Goal: Task Accomplishment & Management: Manage account settings

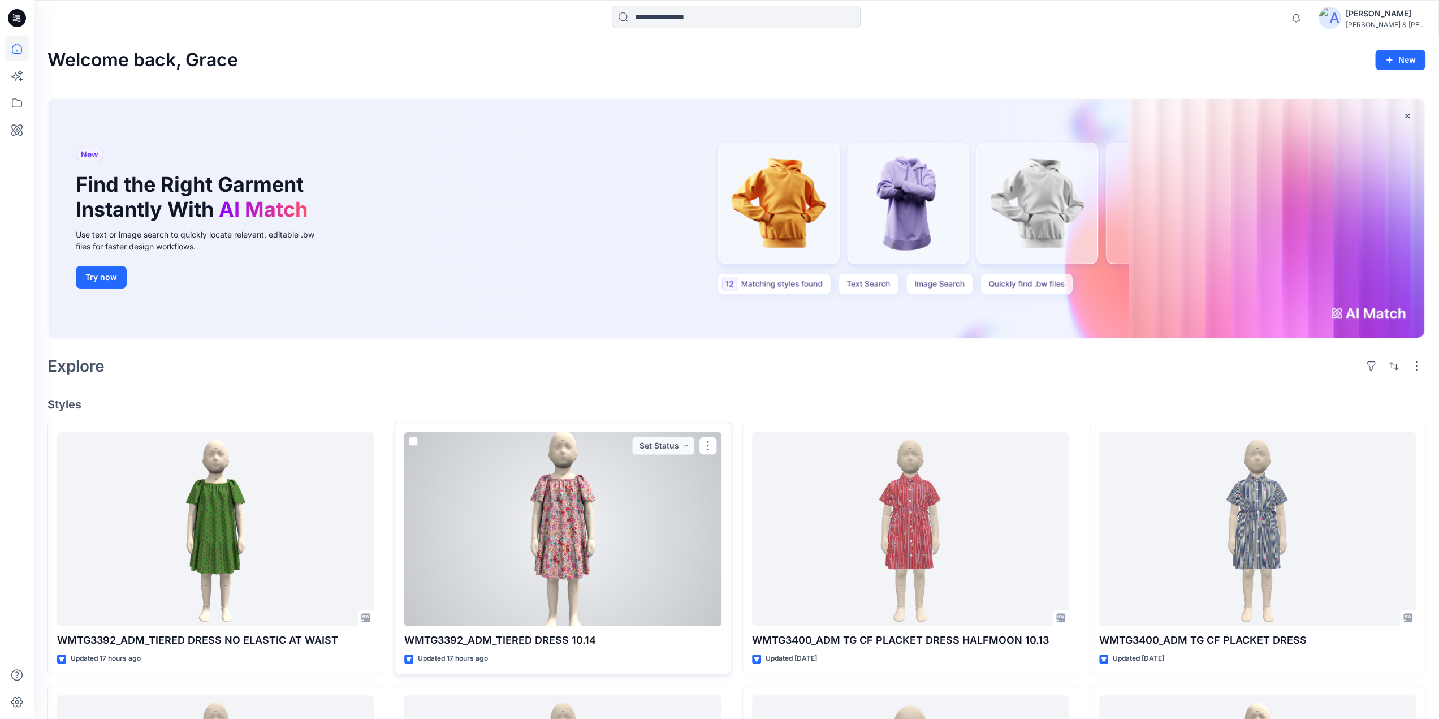
scroll to position [535, 0]
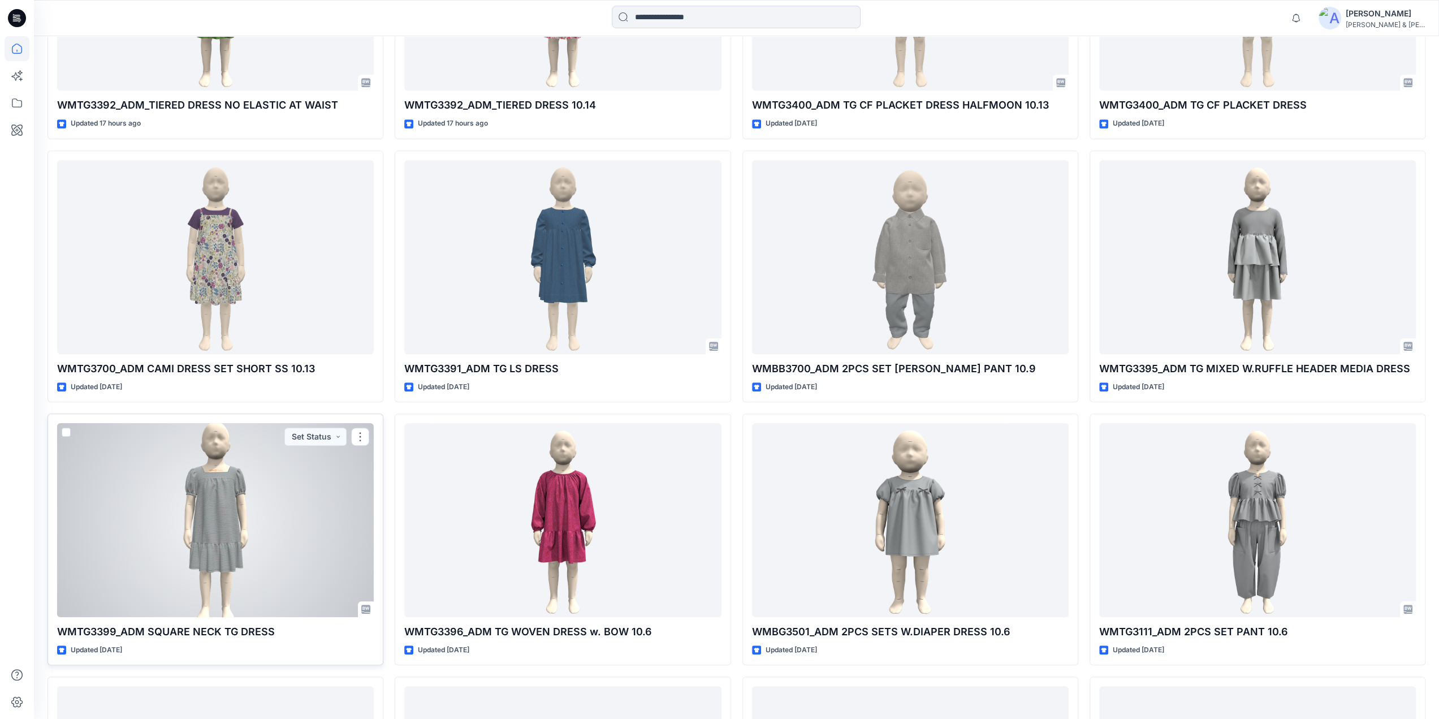
click at [223, 506] on div at bounding box center [215, 520] width 317 height 194
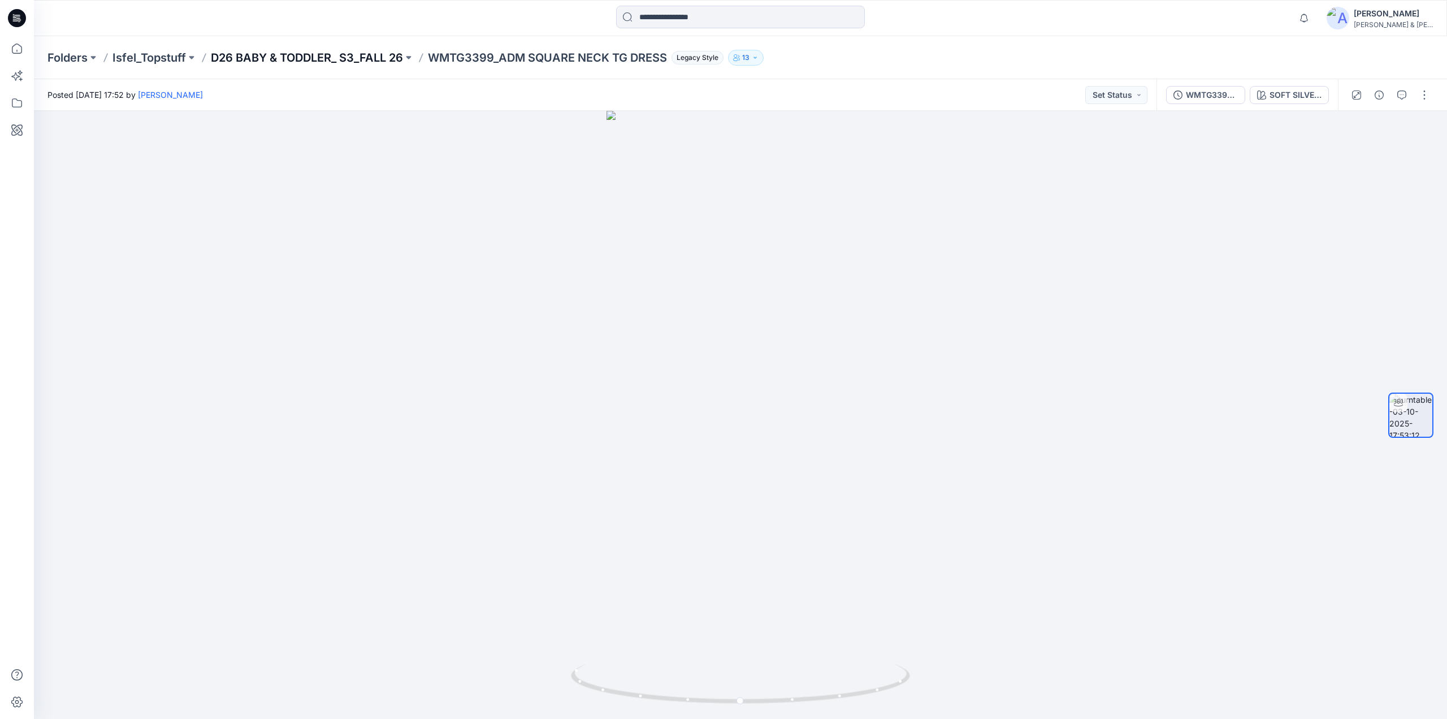
click at [367, 55] on p "D26 BABY & TODDLER_ S3_FALL 26" at bounding box center [307, 58] width 192 height 16
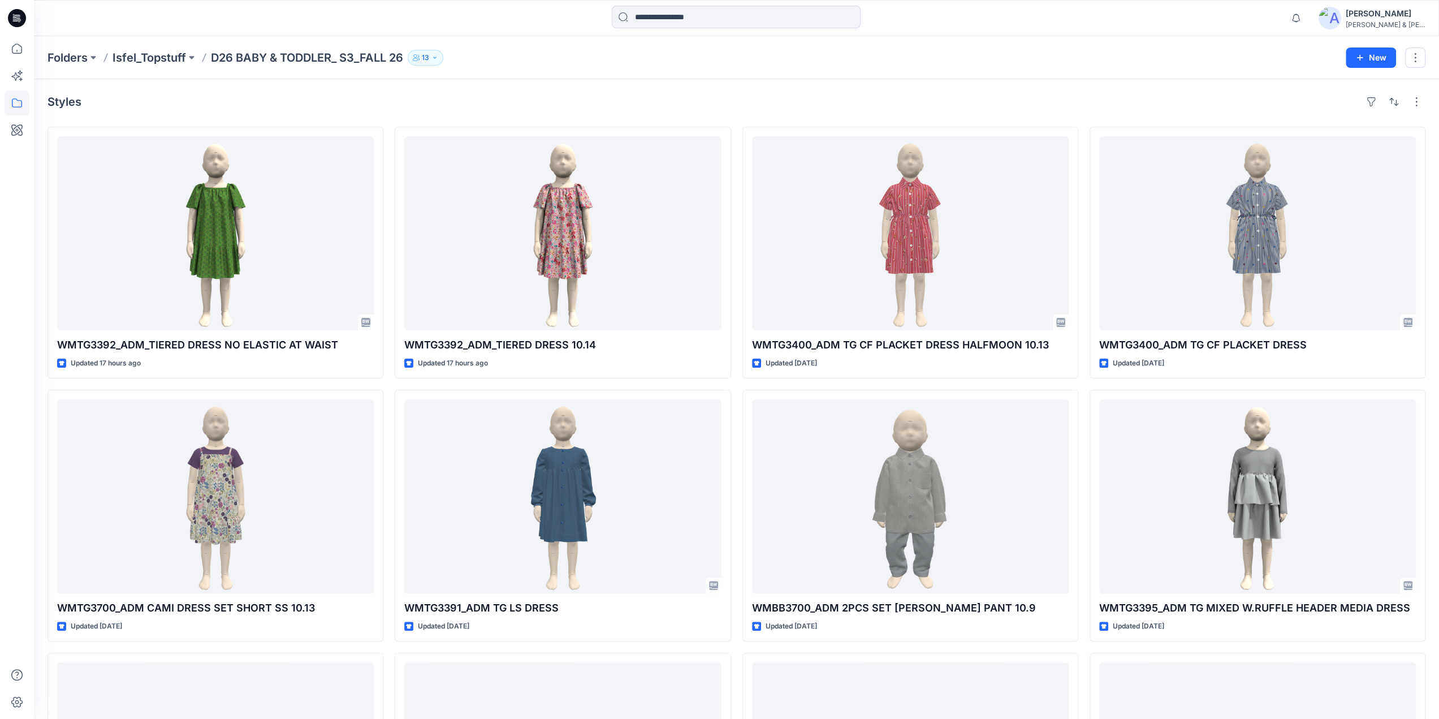
scroll to position [239, 0]
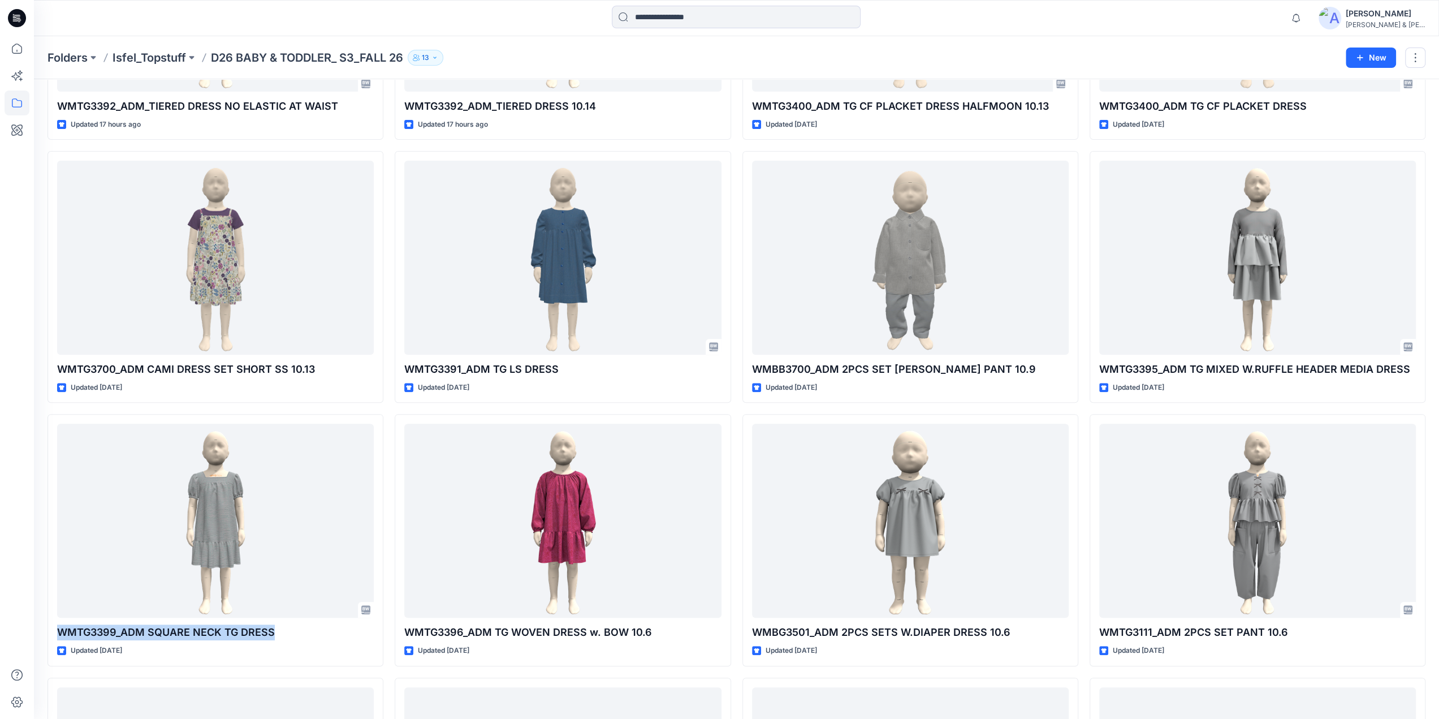
drag, startPoint x: 284, startPoint y: 632, endPoint x: 41, endPoint y: 637, distance: 243.2
click at [41, 637] on div "Styles WMTG3392_ADM_TIERED DRESS NO ELASTIC AT WAIST Updated 17 hours ago WMTG3…" at bounding box center [736, 675] width 1405 height 1669
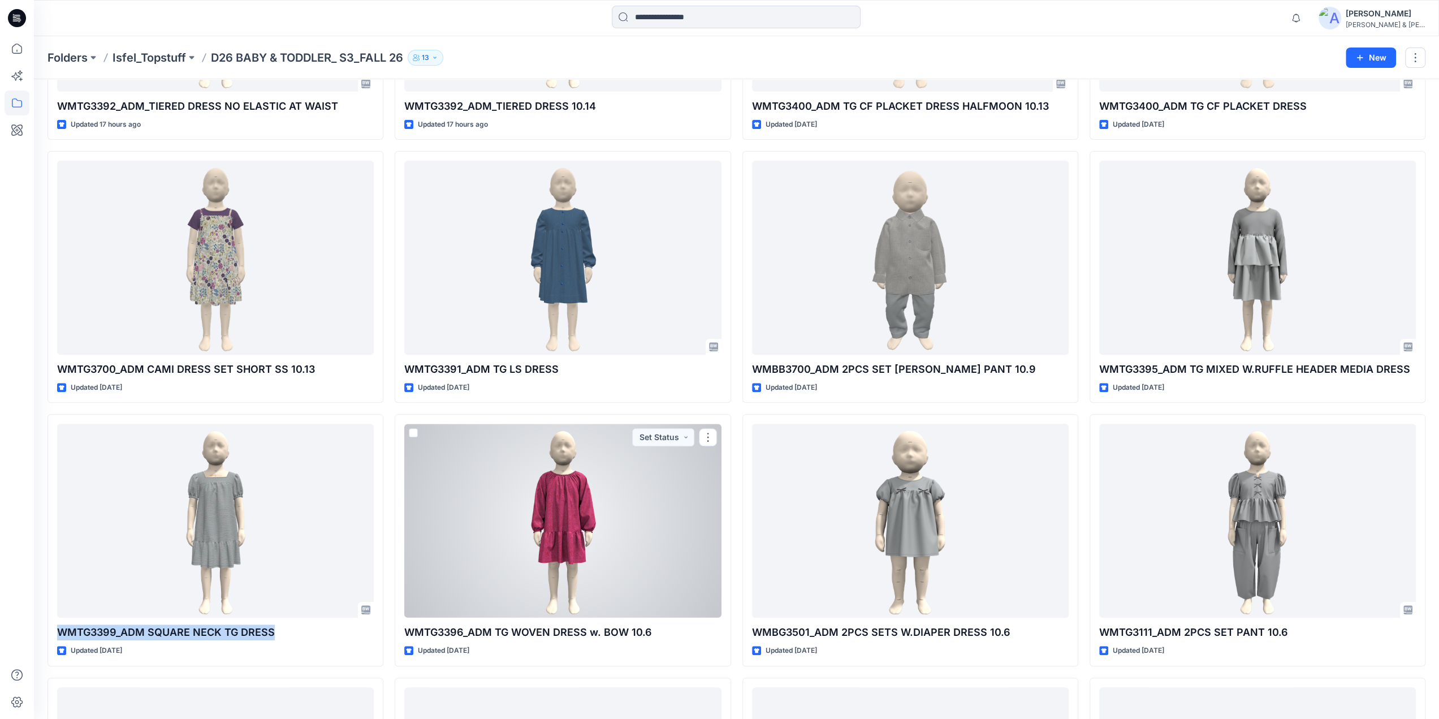
copy p "WMTG3399_ADM SQUARE NECK TG DRESS"
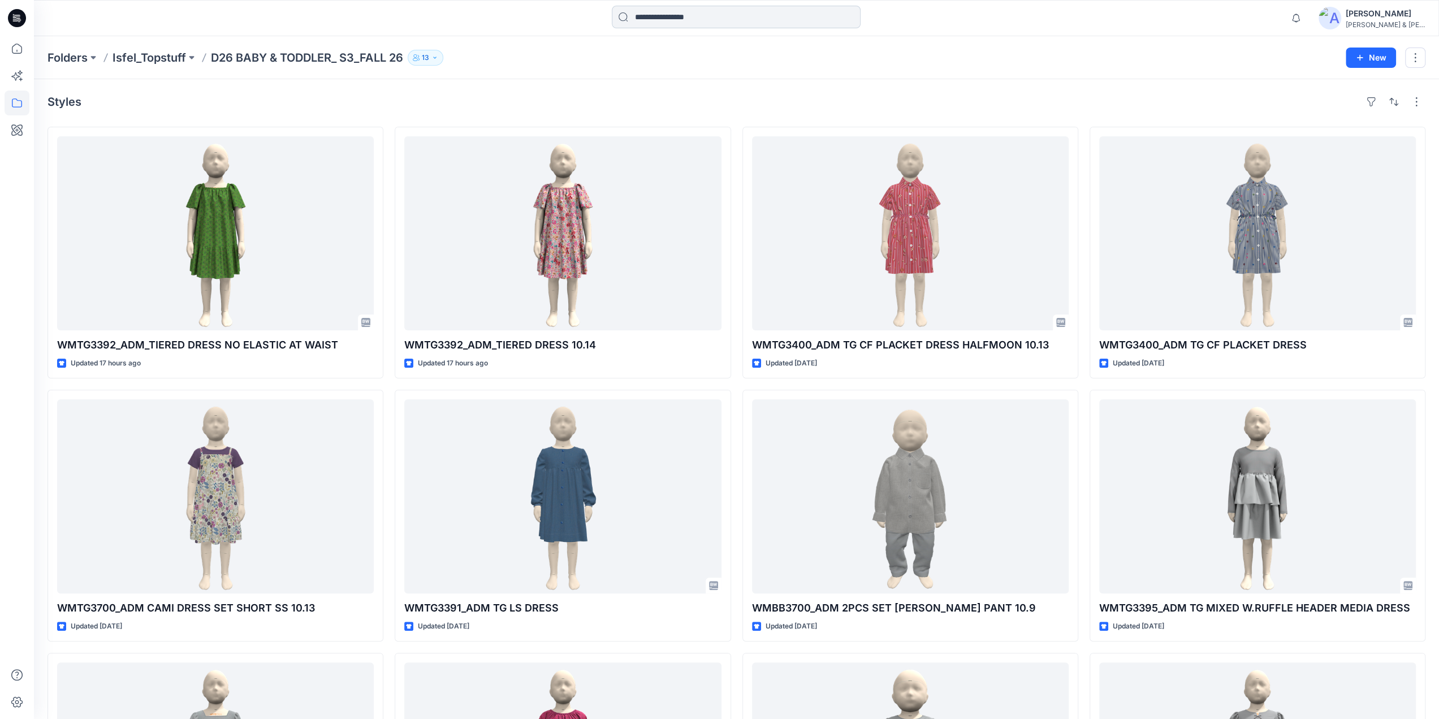
click at [676, 23] on input at bounding box center [736, 17] width 249 height 23
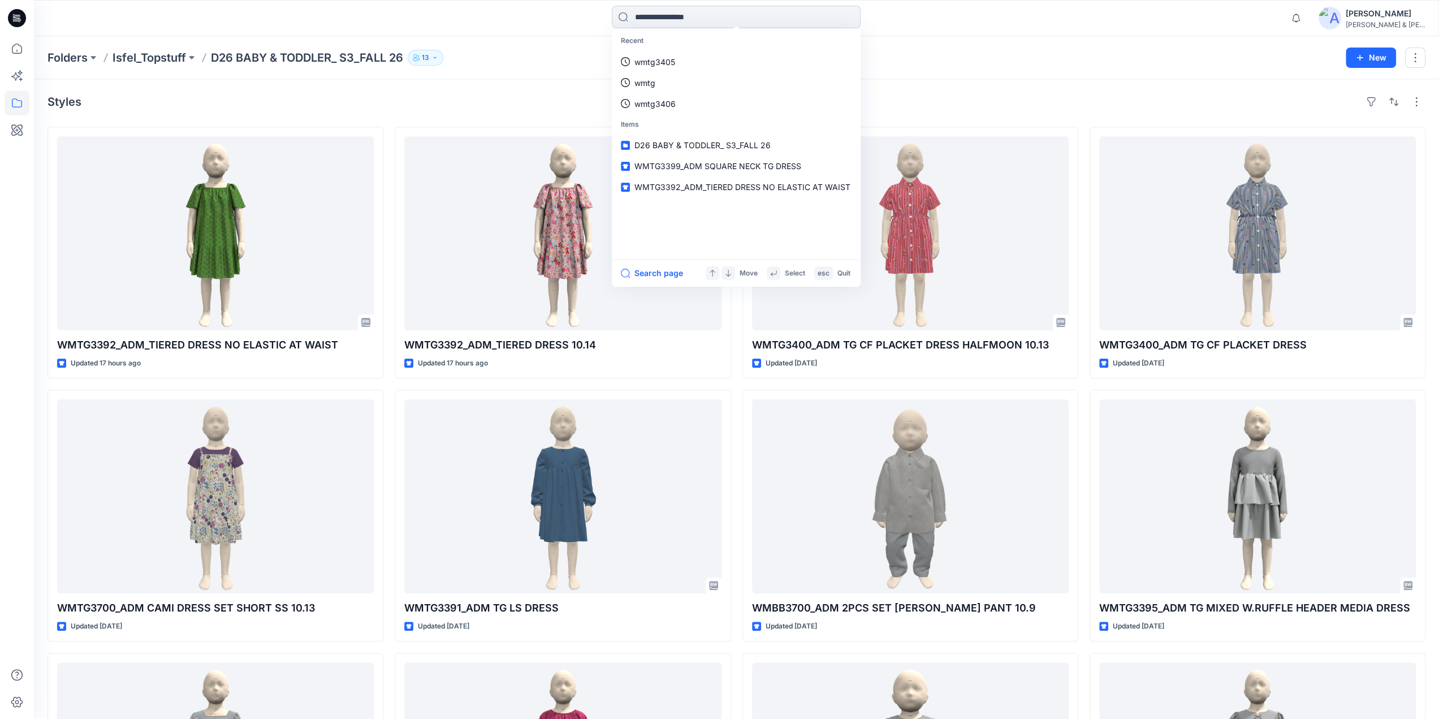
paste input "**********"
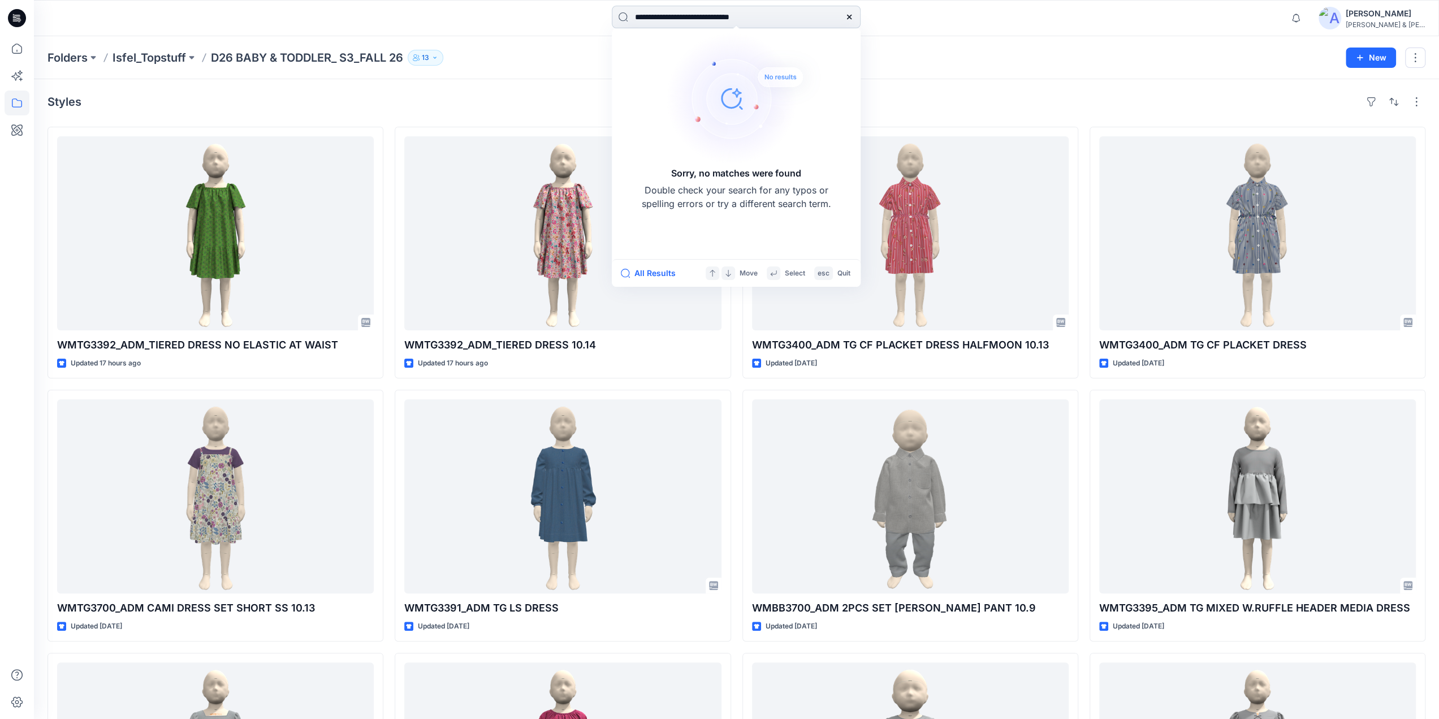
drag, startPoint x: 822, startPoint y: 24, endPoint x: 685, endPoint y: 15, distance: 137.1
click at [685, 15] on input "**********" at bounding box center [736, 17] width 249 height 23
type input "********"
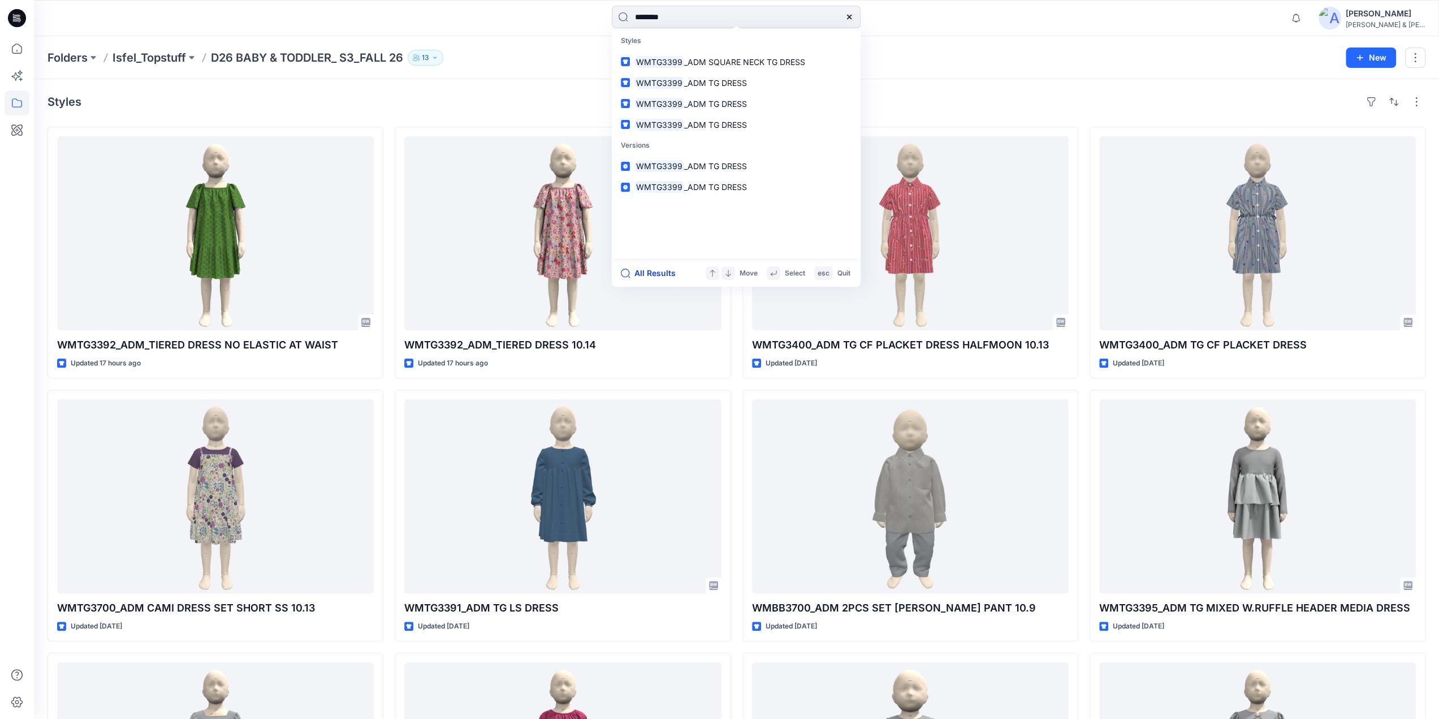
click at [634, 276] on button "All Results" at bounding box center [652, 273] width 62 height 14
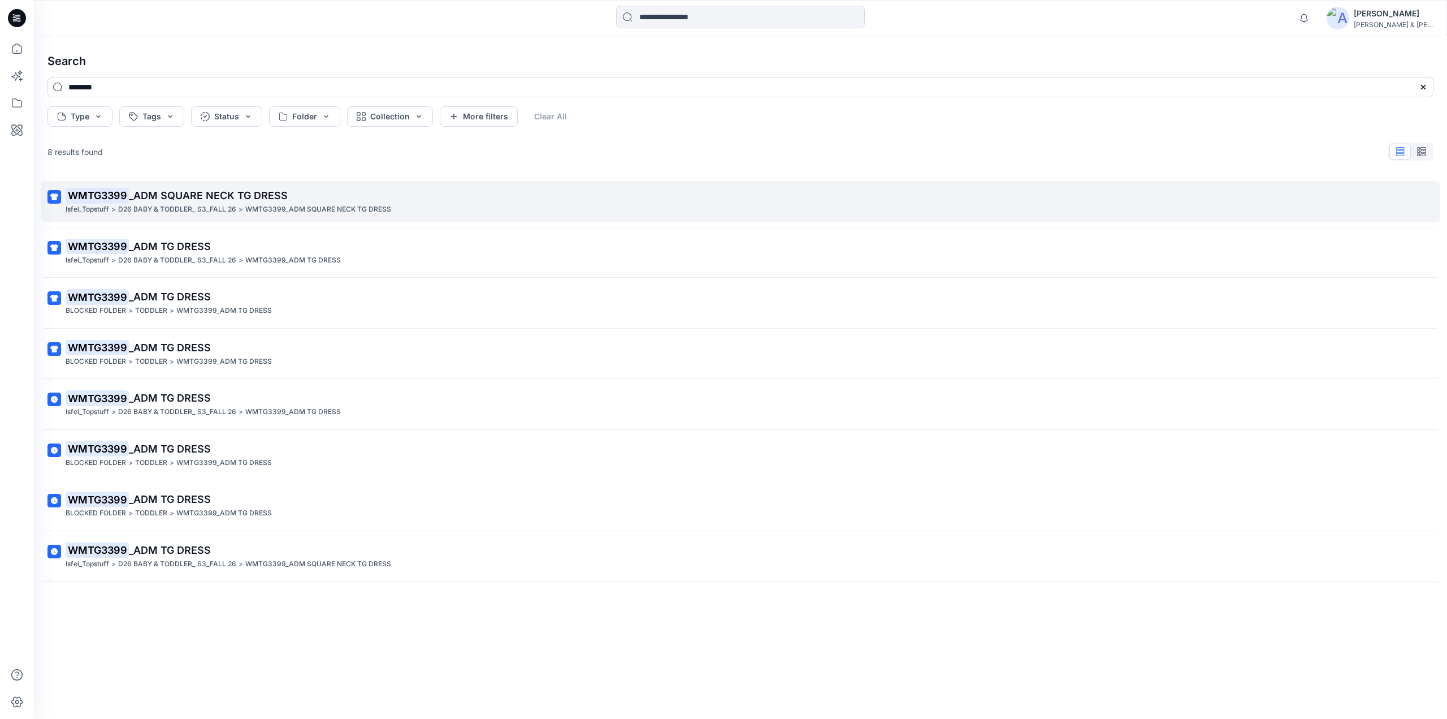
click at [120, 193] on mark "WMTG3399" at bounding box center [97, 195] width 63 height 16
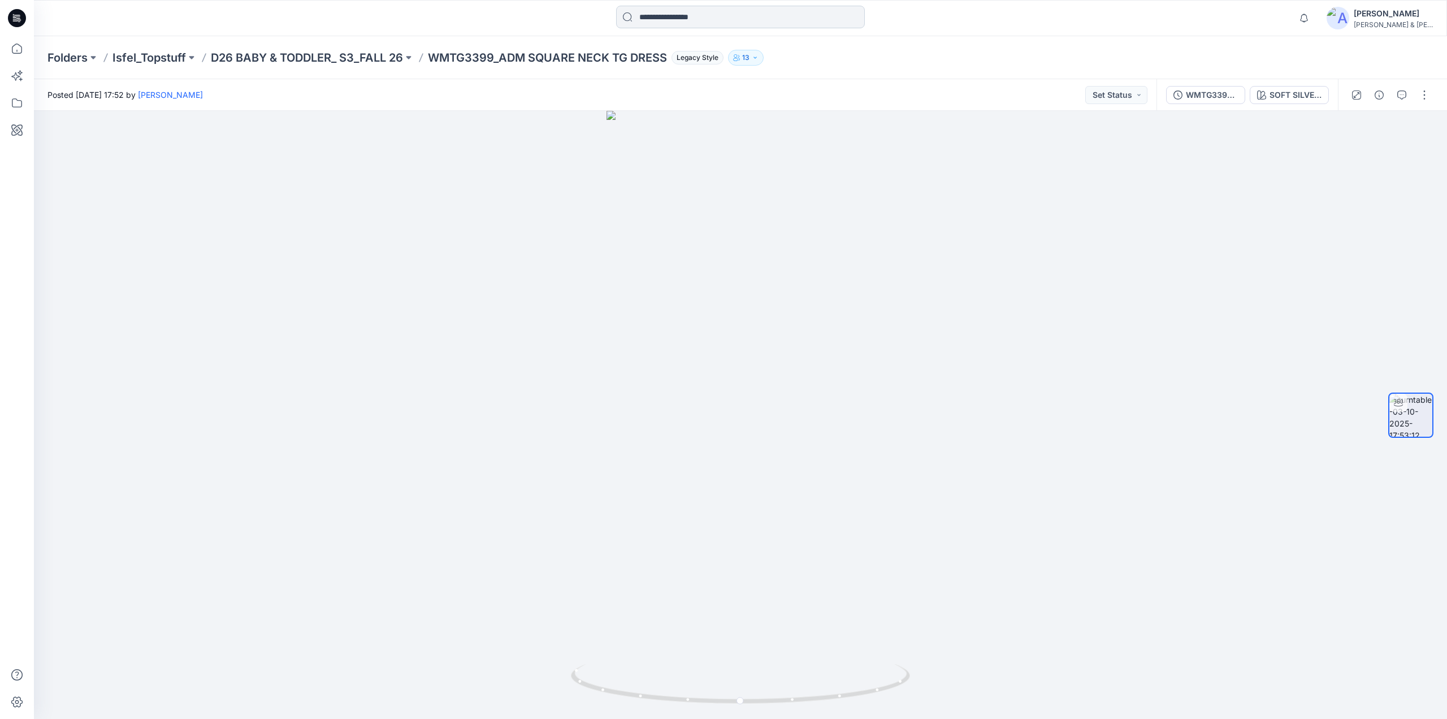
click at [656, 21] on input at bounding box center [740, 17] width 249 height 23
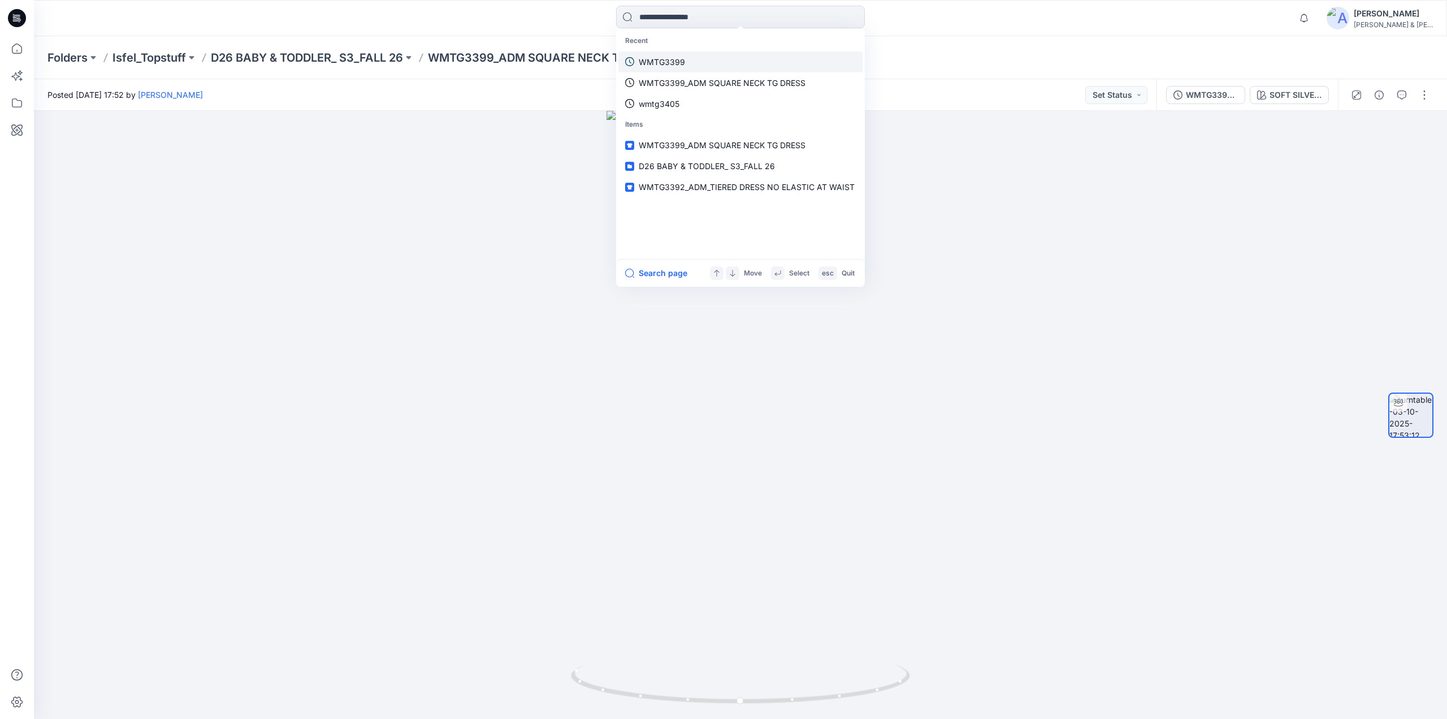
click at [660, 64] on p "WMTG3399" at bounding box center [662, 62] width 46 height 12
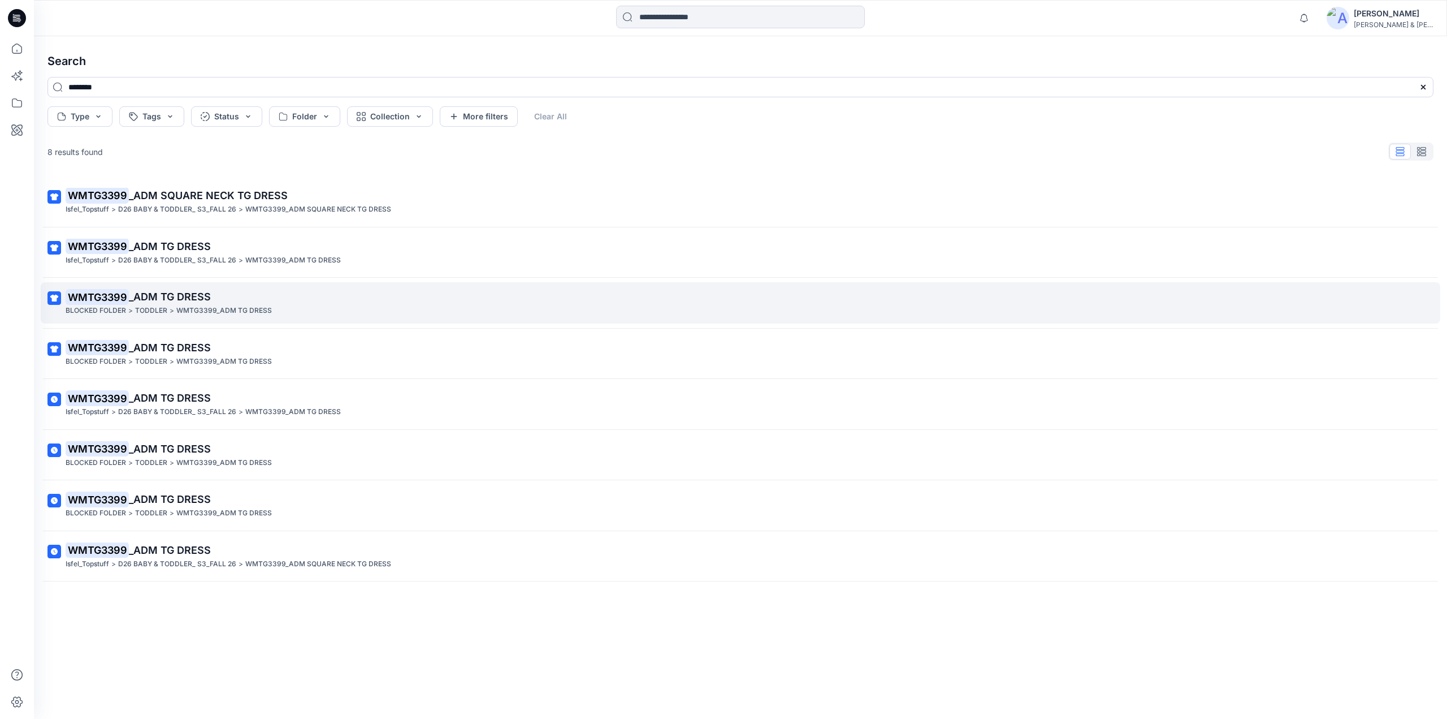
click at [111, 295] on mark "WMTG3399" at bounding box center [97, 297] width 63 height 16
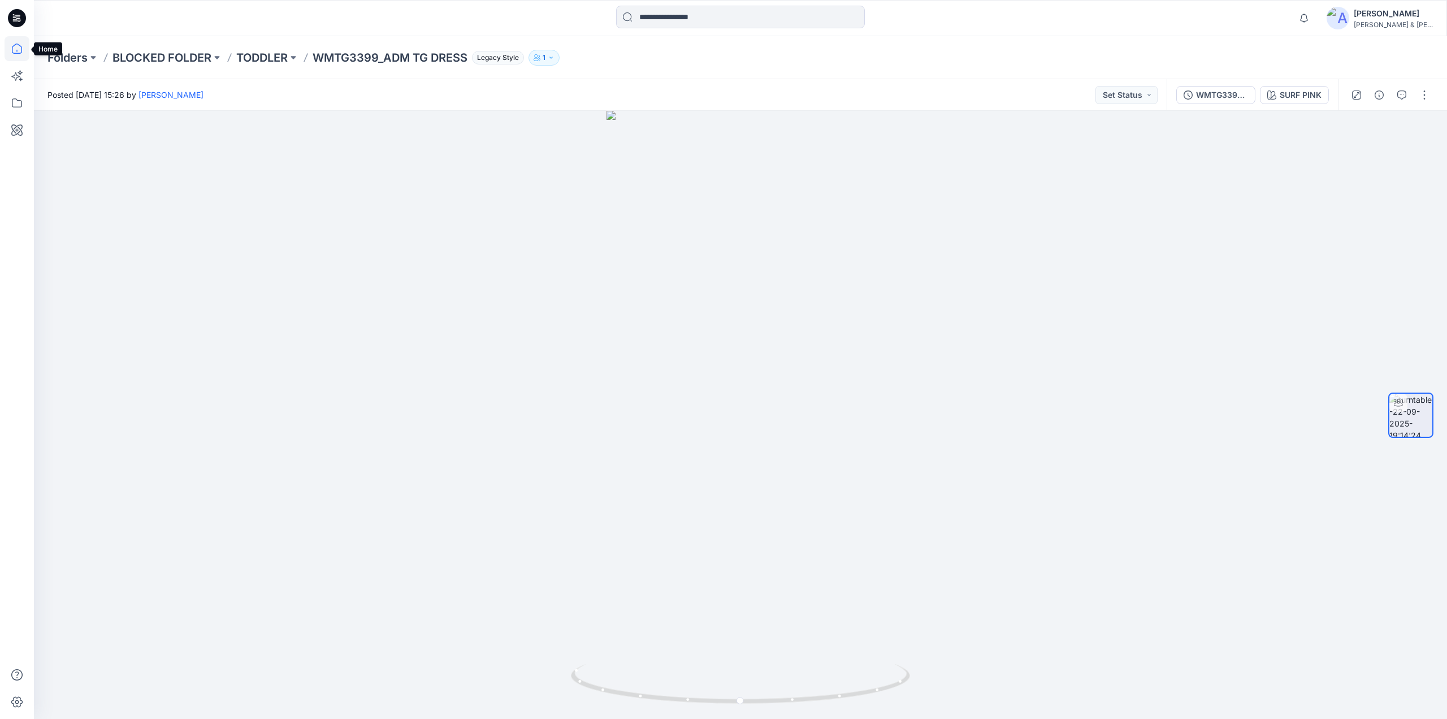
click at [10, 50] on icon at bounding box center [17, 48] width 25 height 25
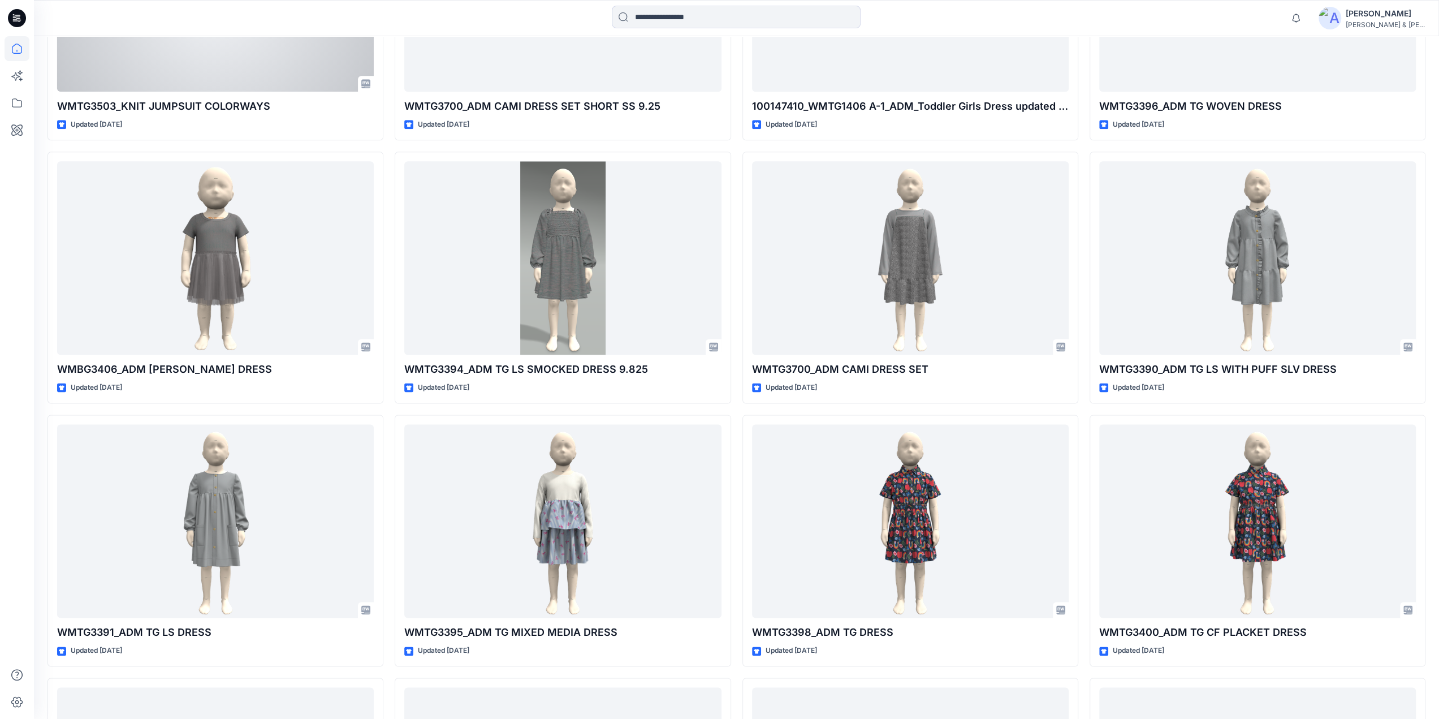
scroll to position [604, 0]
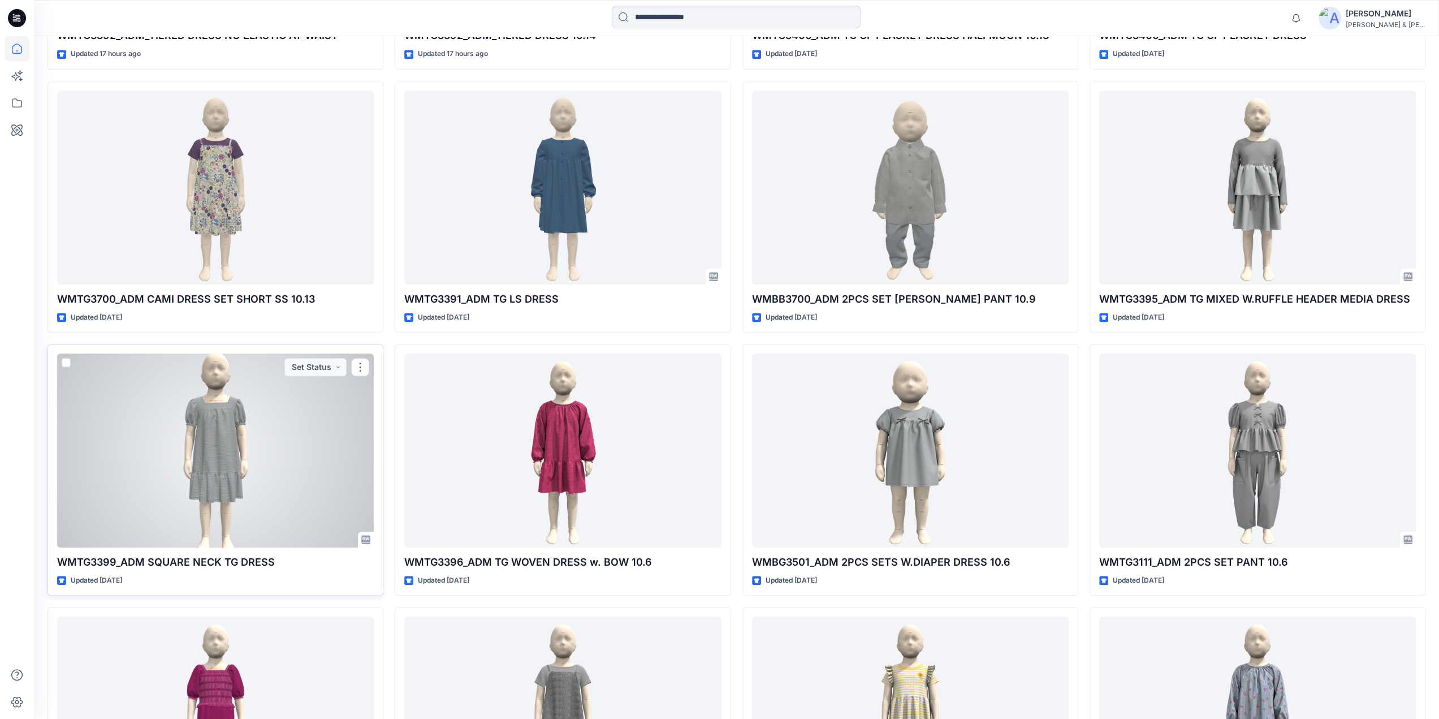
click at [219, 456] on div at bounding box center [215, 450] width 317 height 194
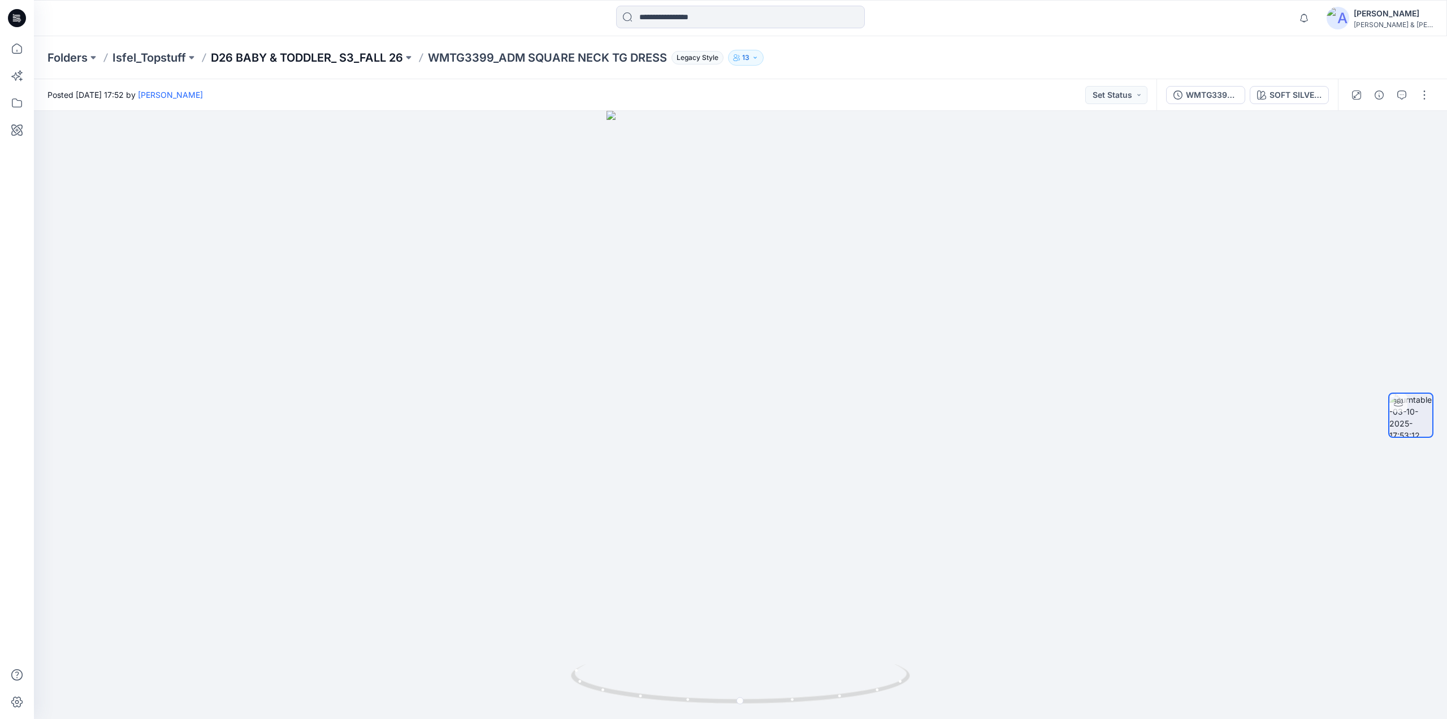
click at [328, 54] on p "D26 BABY & TODDLER_ S3_FALL 26" at bounding box center [307, 58] width 192 height 16
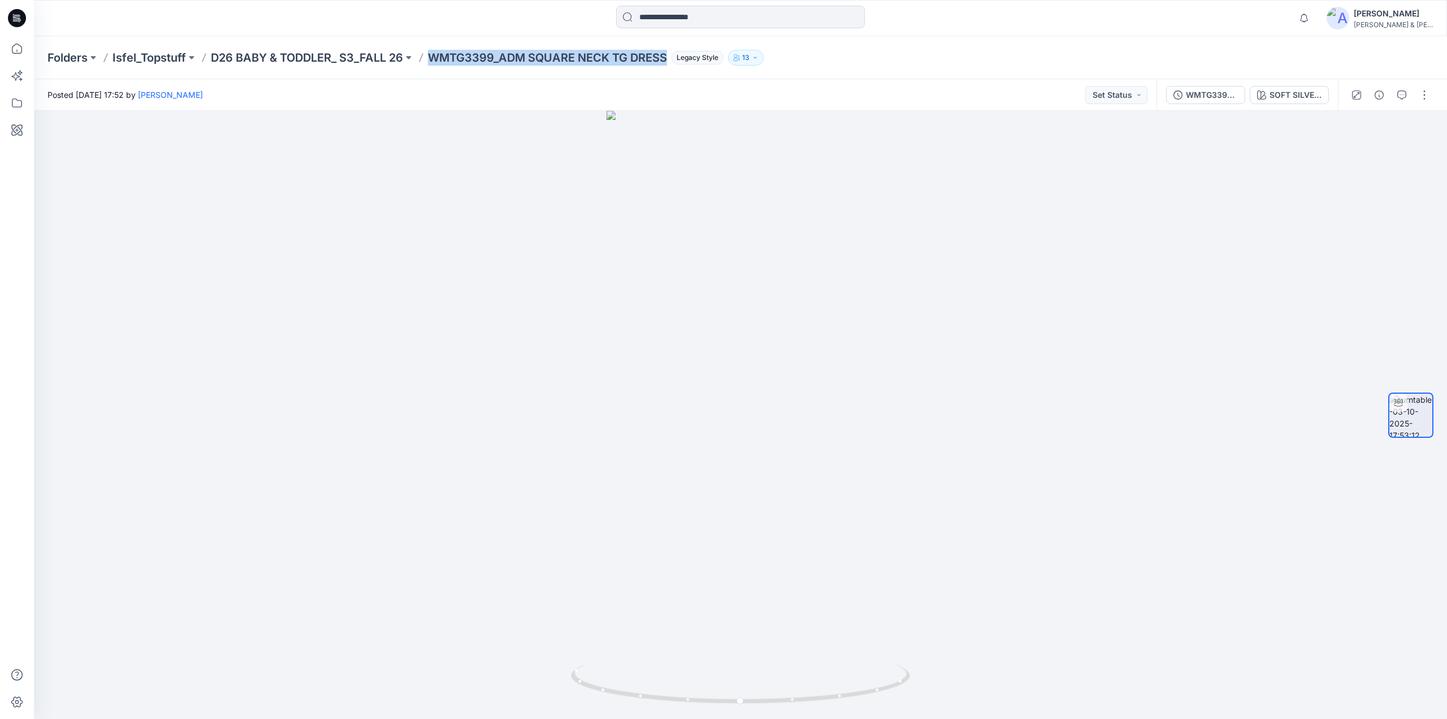
drag, startPoint x: 435, startPoint y: 66, endPoint x: 746, endPoint y: 92, distance: 312.6
click at [673, 62] on div "Folders Isfel_Topstuff D26 BABY & TODDLER_ S3_FALL 26 WMTG3399_ADM SQUARE NECK …" at bounding box center [741, 57] width 1414 height 43
click at [1315, 8] on icon "button" at bounding box center [1304, 18] width 21 height 23
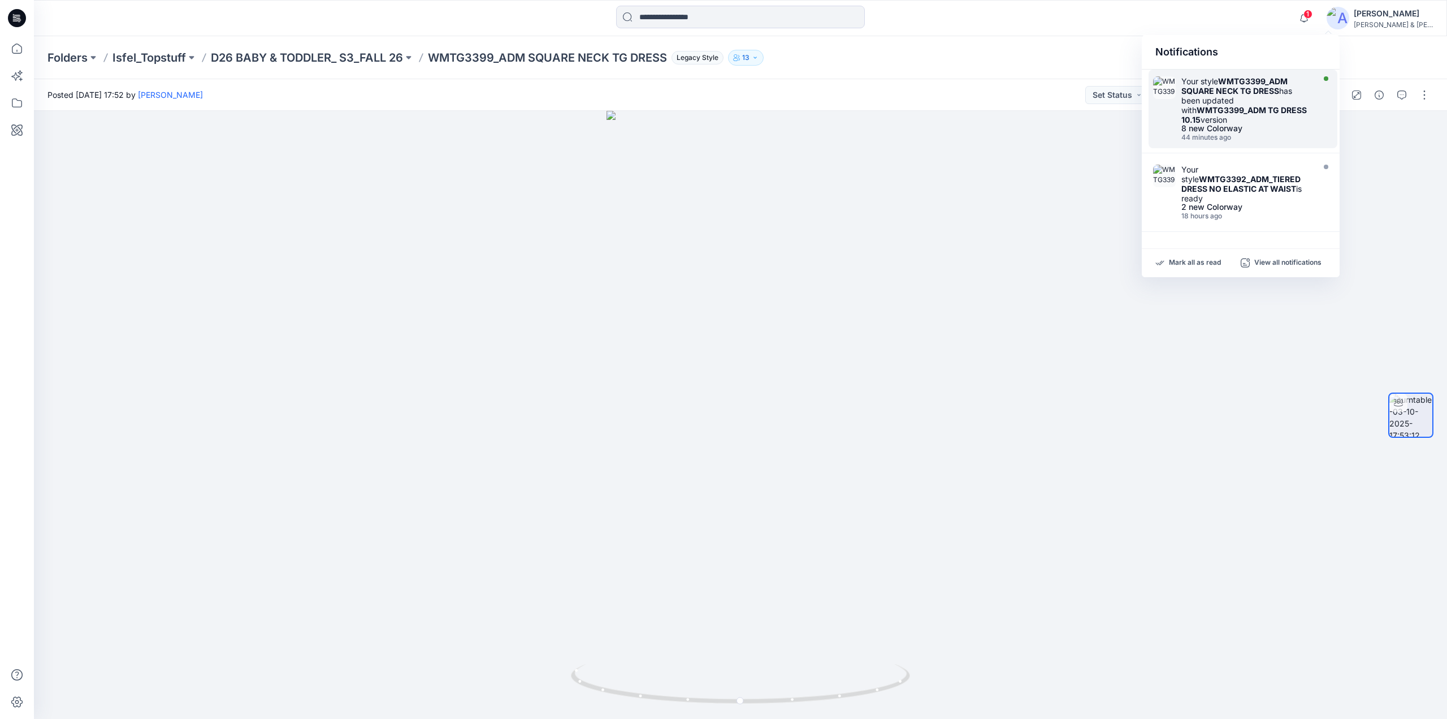
click at [1224, 86] on strong "WMTG3399_ADM SQUARE NECK TG DRESS" at bounding box center [1235, 85] width 106 height 19
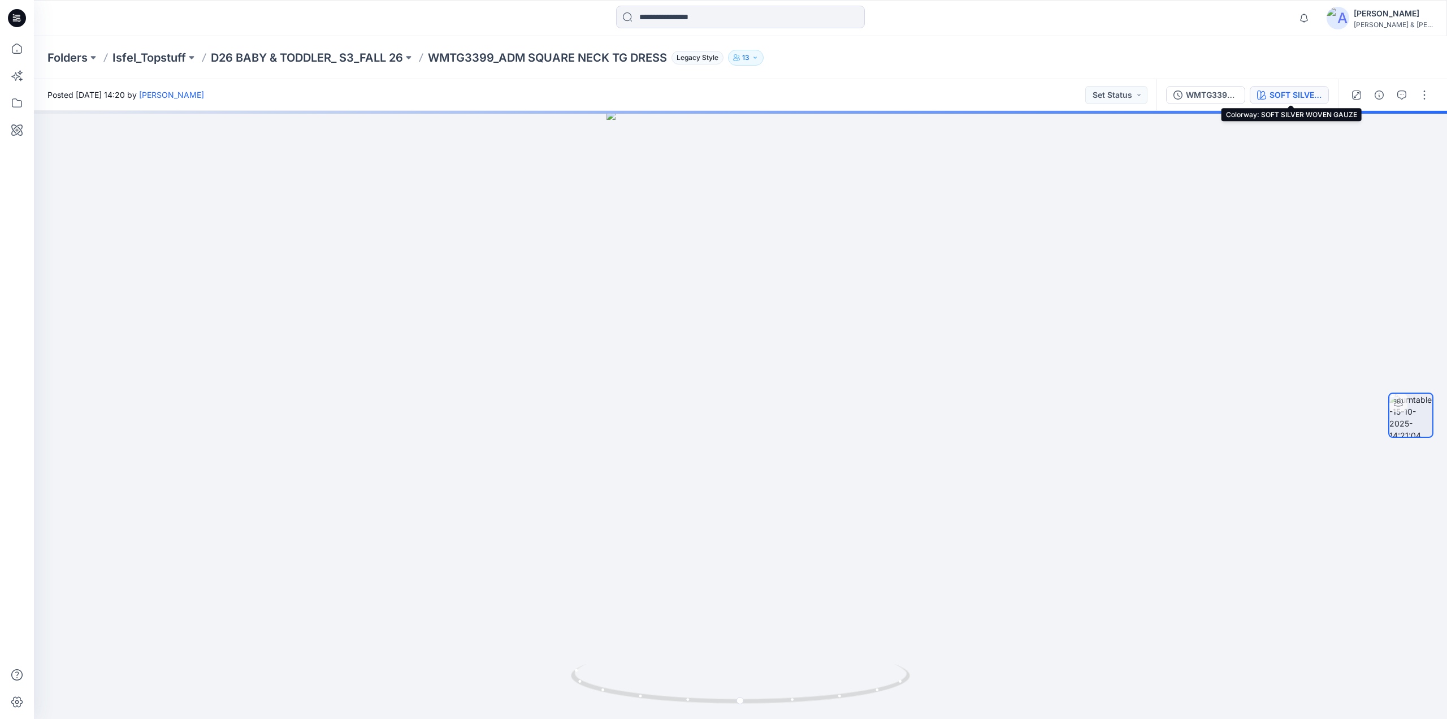
click at [1300, 94] on div "SOFT SILVER WOVEN GAUZE" at bounding box center [1296, 95] width 52 height 12
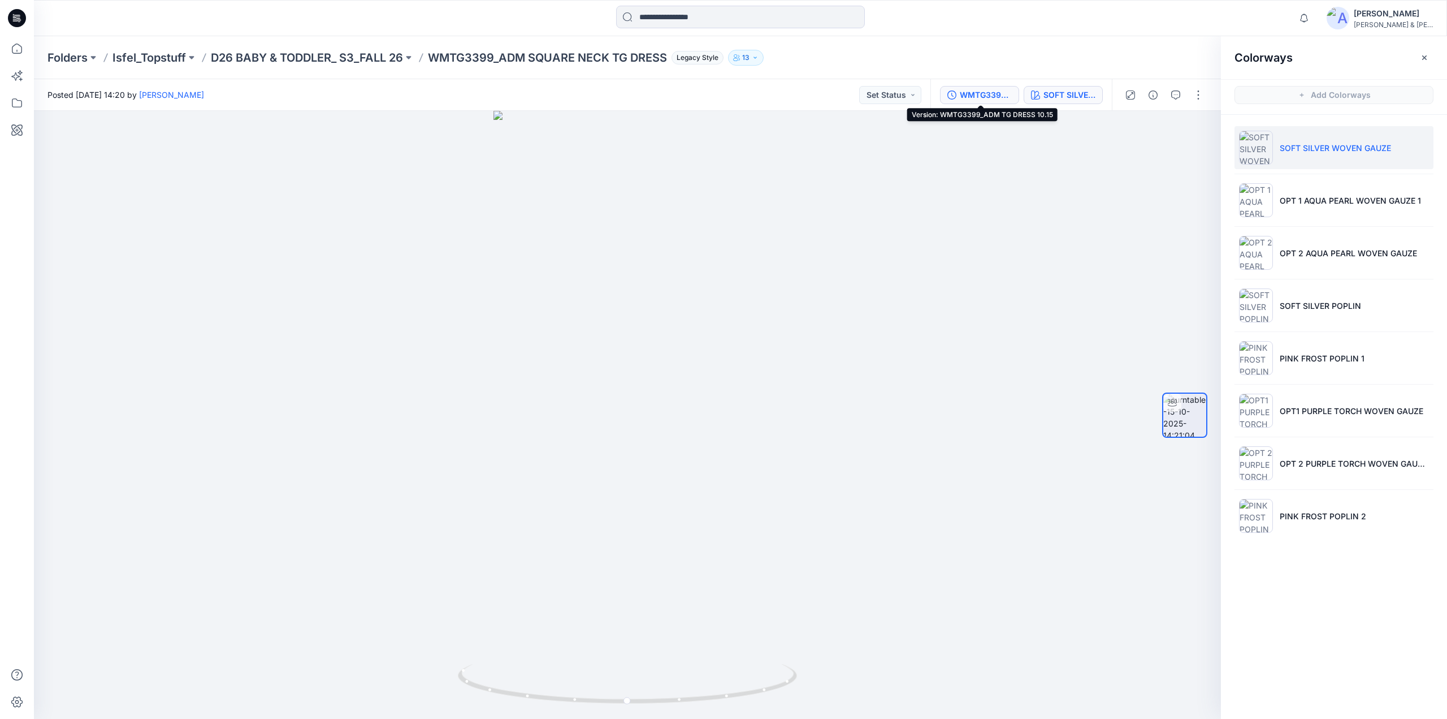
click at [970, 94] on div "WMTG3399_ADM TG DRESS 10.15" at bounding box center [986, 95] width 52 height 12
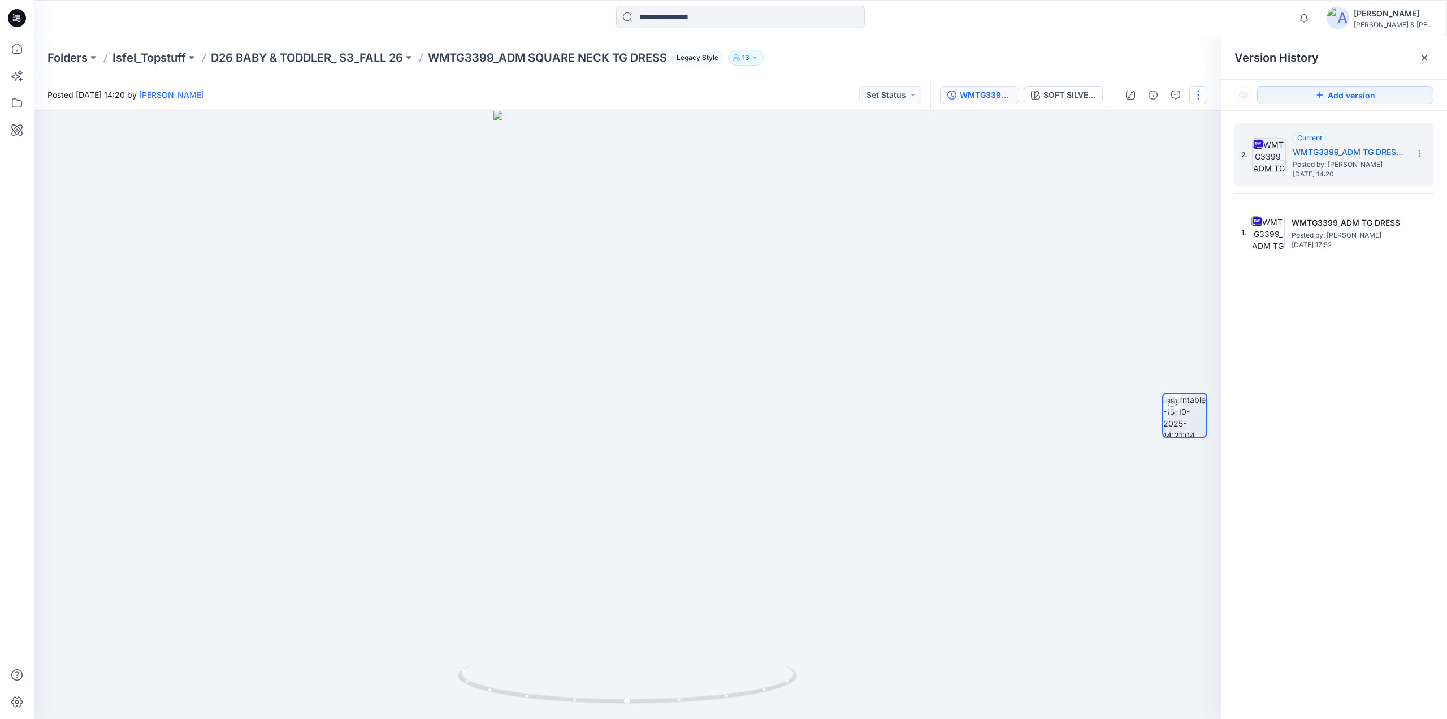
click at [1202, 90] on button "button" at bounding box center [1199, 95] width 18 height 18
click at [1126, 120] on p "Edit" at bounding box center [1127, 121] width 14 height 12
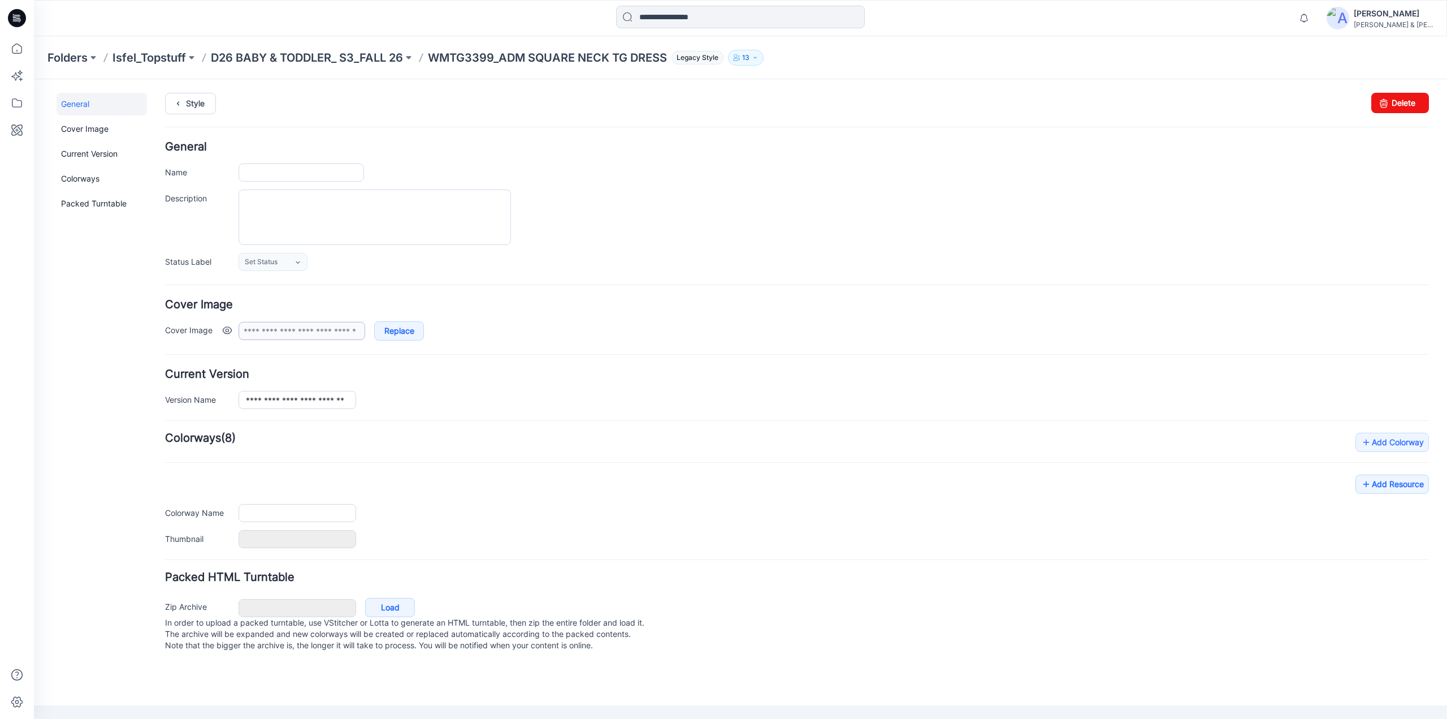
type input "**********"
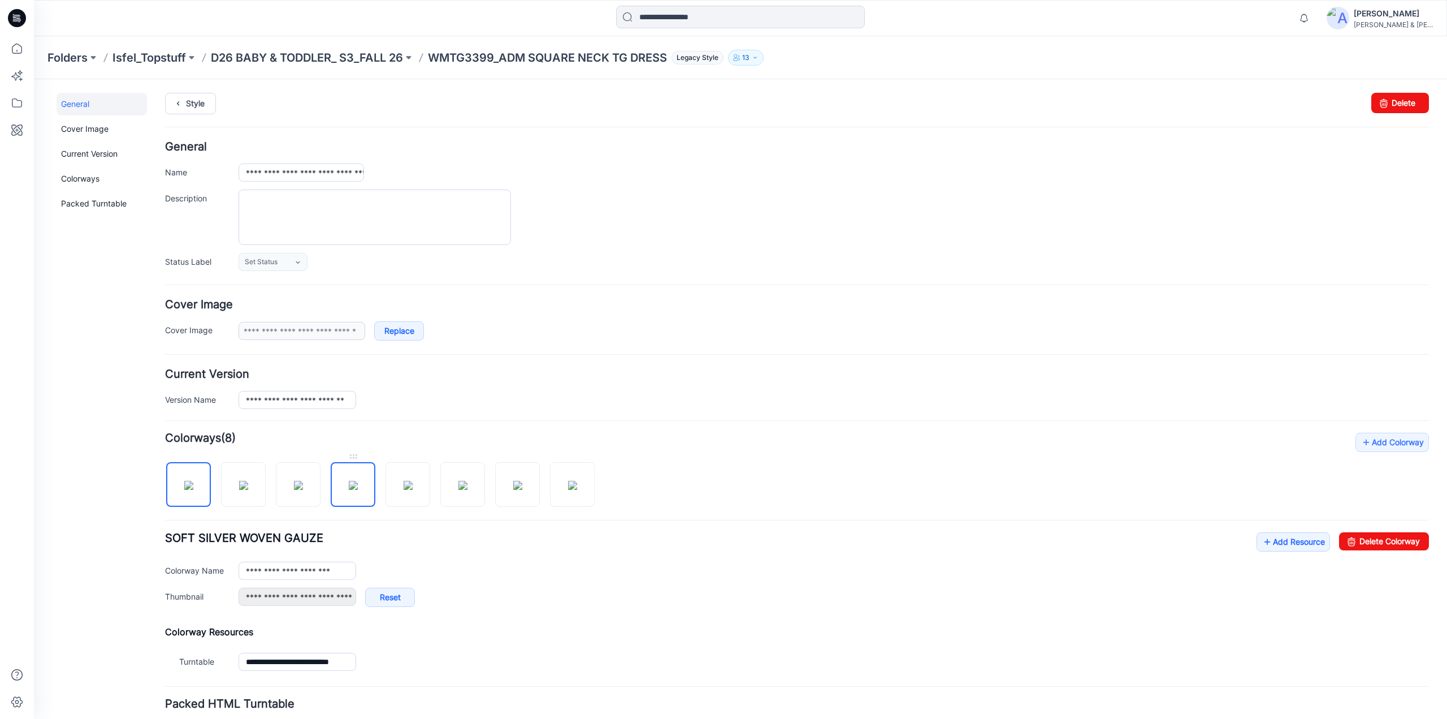
click at [356, 481] on img at bounding box center [353, 485] width 9 height 9
type input "**********"
click at [465, 462] on link at bounding box center [462, 484] width 45 height 45
type input "**********"
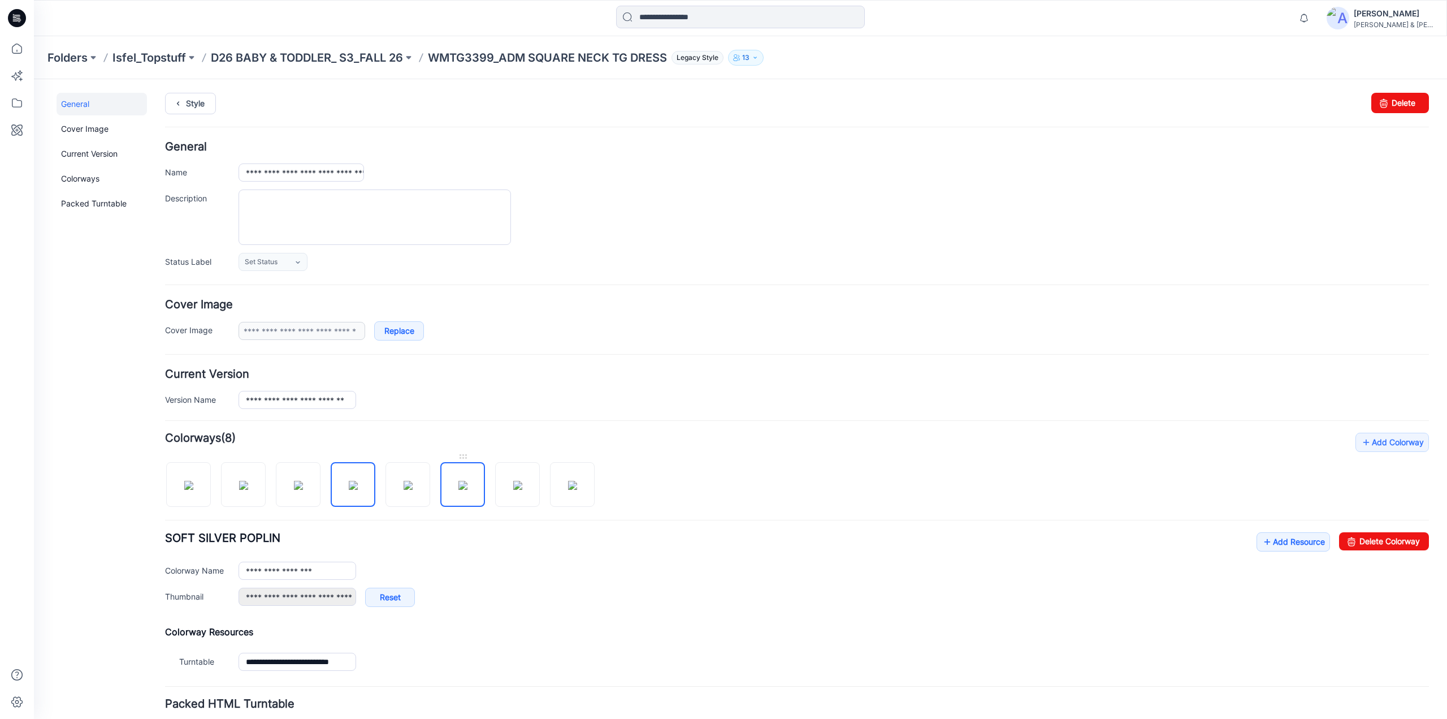
type input "**********"
click at [519, 481] on img at bounding box center [517, 485] width 9 height 9
type input "**********"
click at [329, 565] on input "**********" at bounding box center [298, 570] width 118 height 18
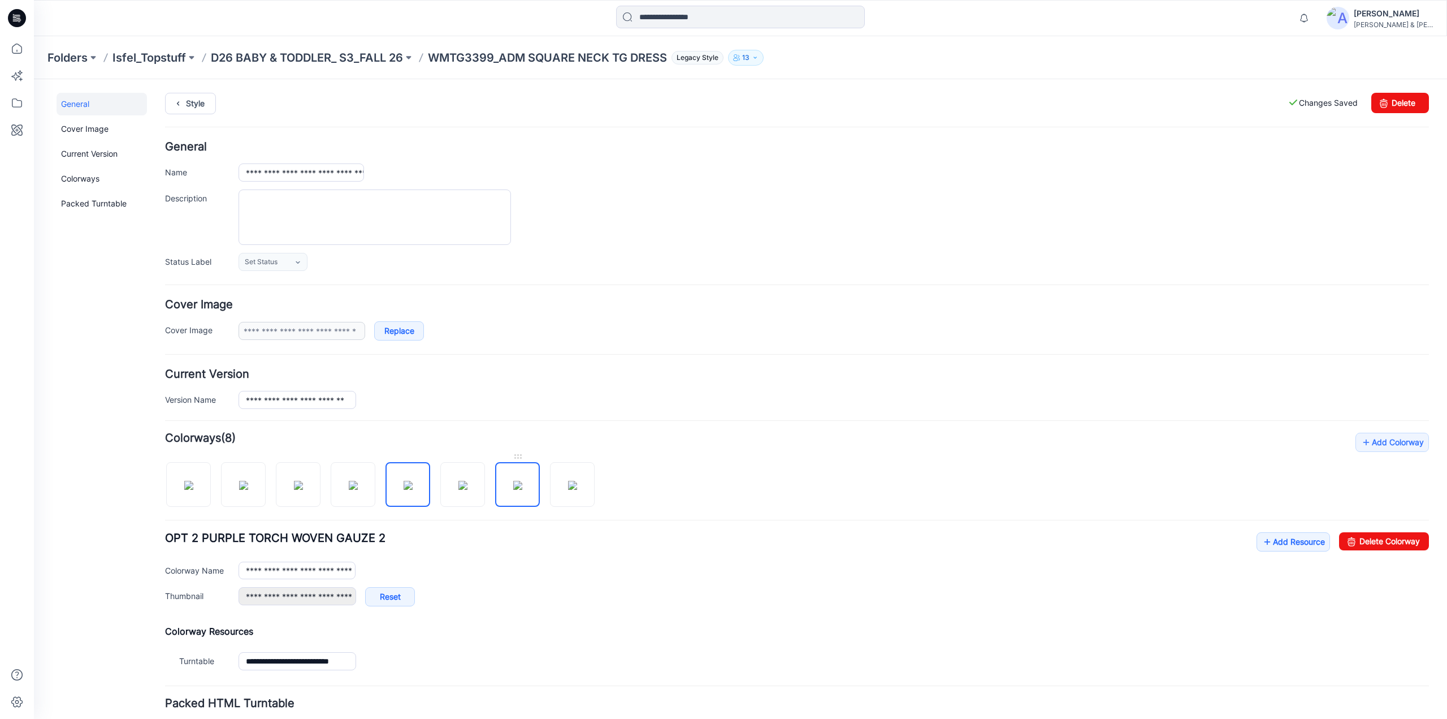
click at [517, 489] on img at bounding box center [517, 485] width 9 height 9
type input "**********"
click at [570, 481] on img at bounding box center [572, 485] width 9 height 9
type input "**********"
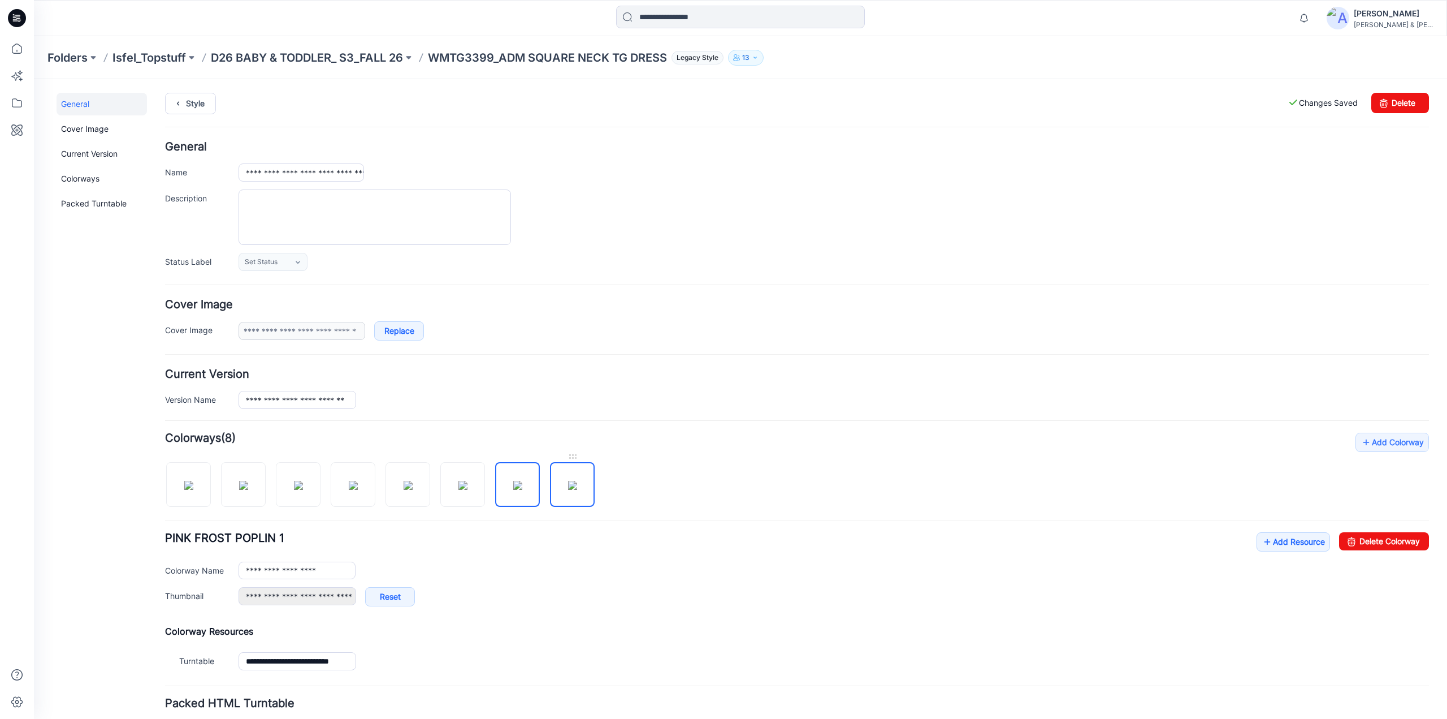
type input "**********"
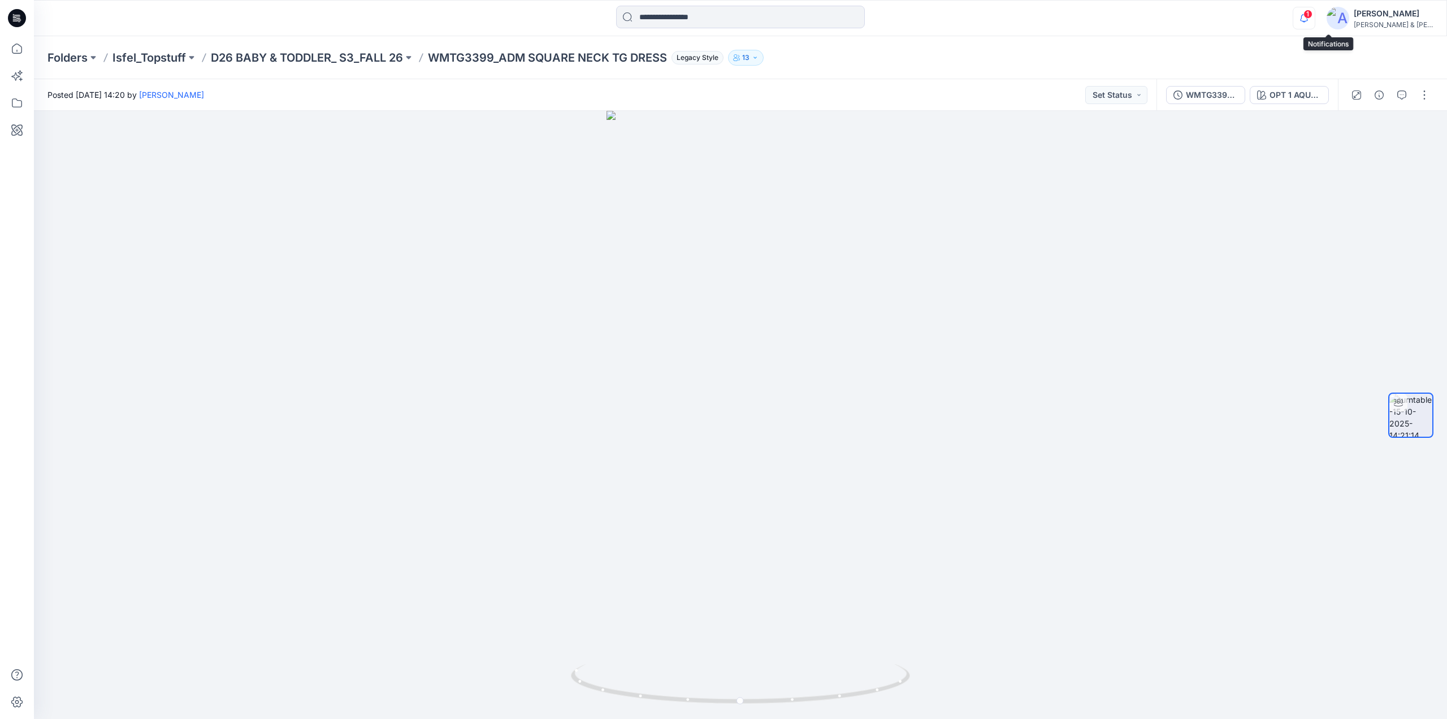
click at [1315, 19] on icon "button" at bounding box center [1304, 18] width 21 height 23
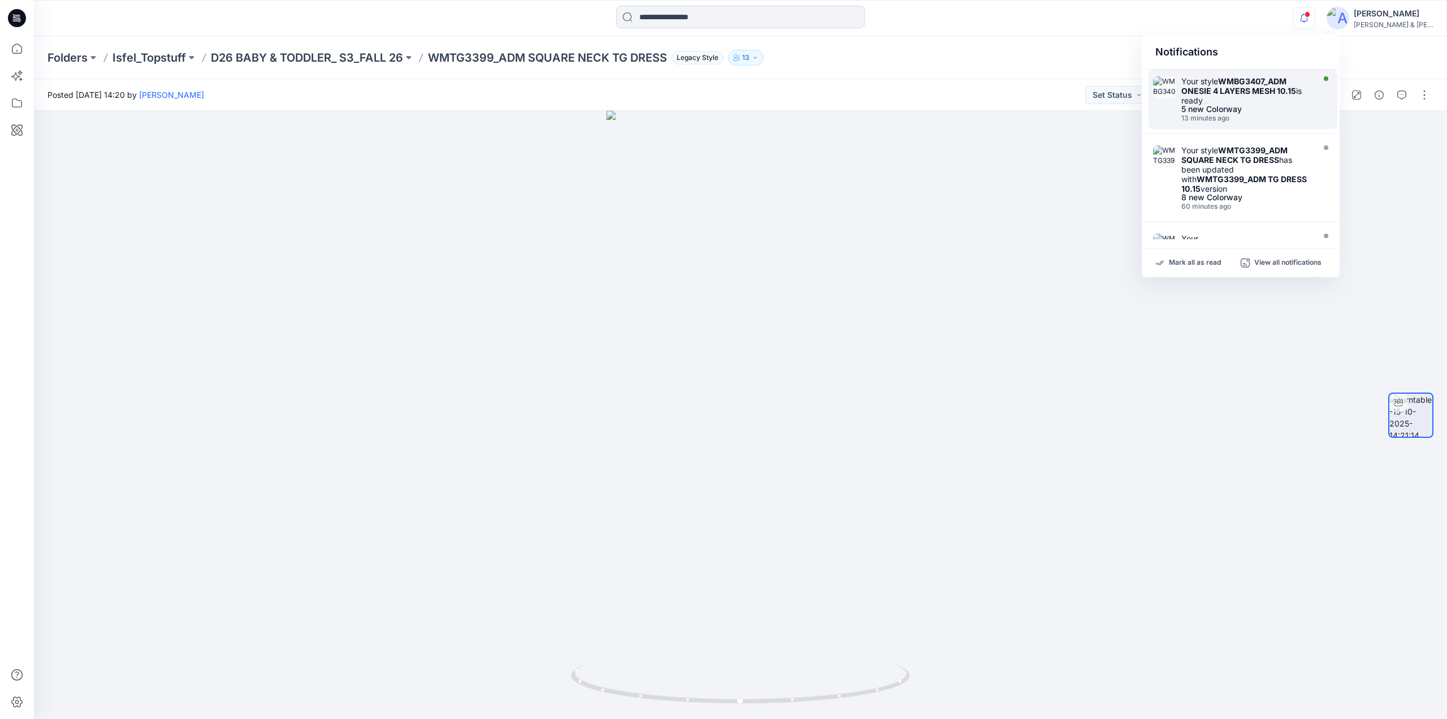
click at [1235, 105] on div "5 new Colorway" at bounding box center [1247, 109] width 130 height 8
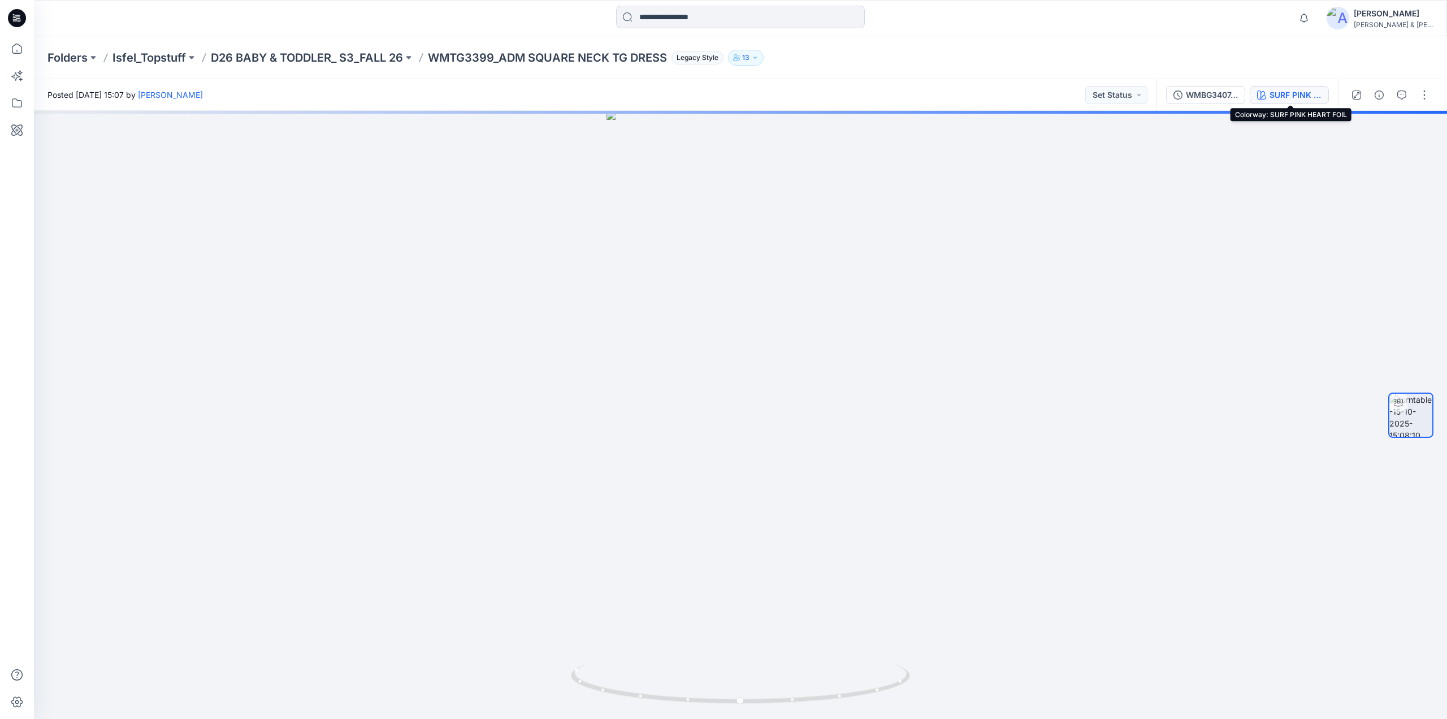
click at [1274, 90] on div "SURF PINK HEART FOIL" at bounding box center [1296, 95] width 52 height 12
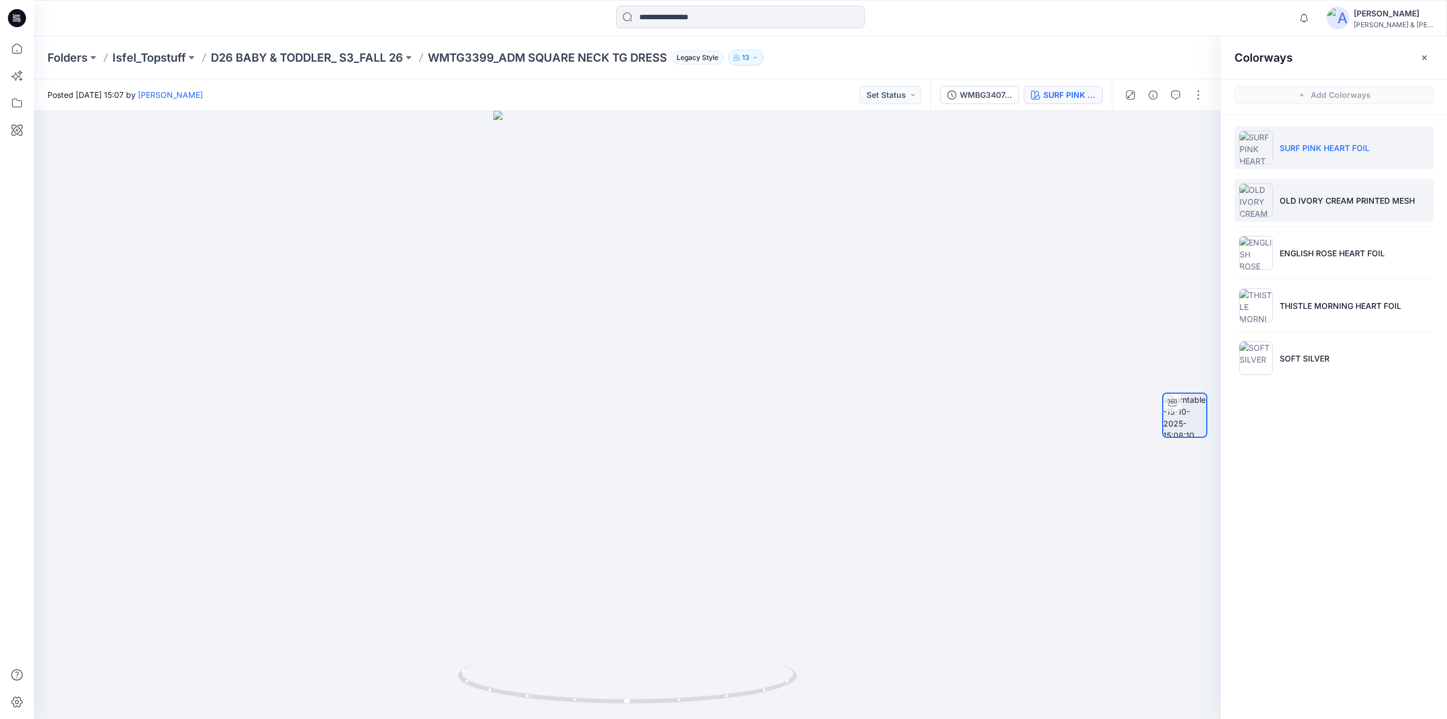
click at [1288, 189] on li "OLD IVORY CREAM PRINTED MESH" at bounding box center [1334, 200] width 199 height 43
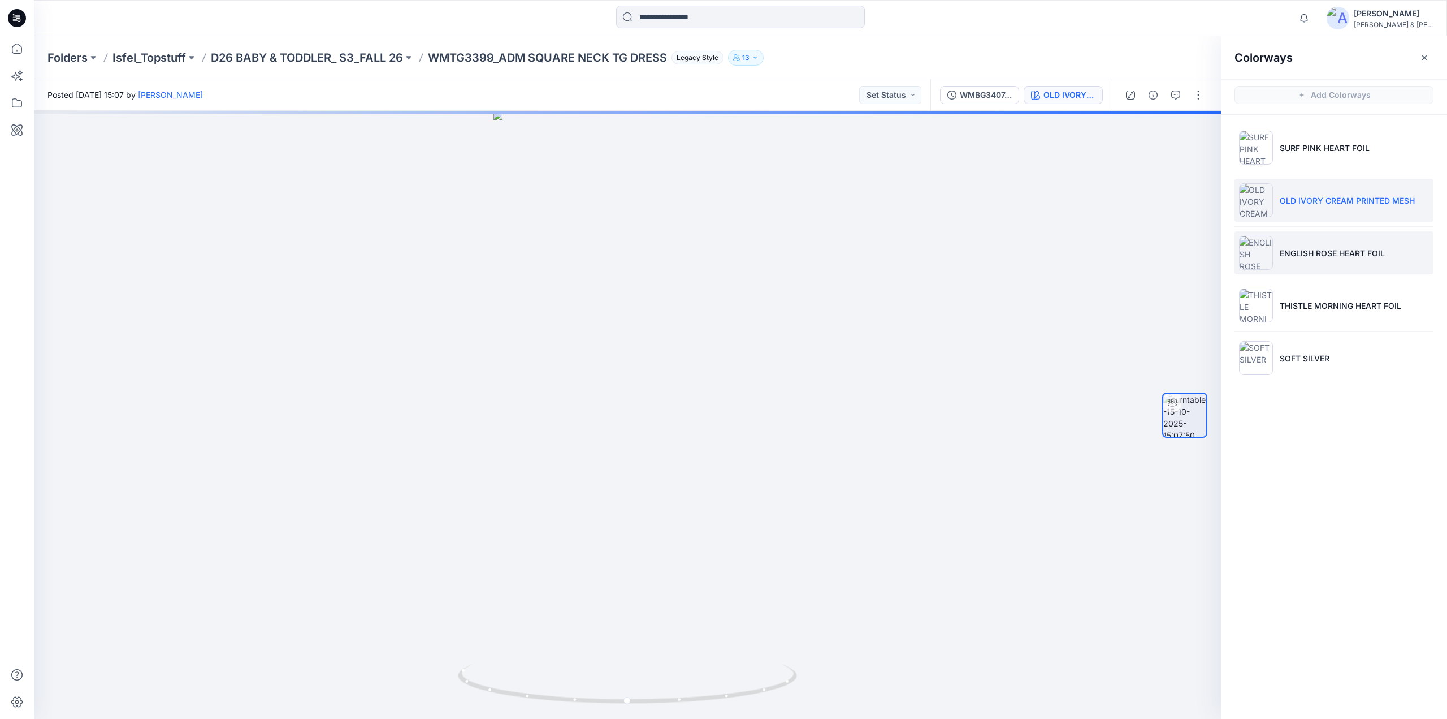
click at [1296, 245] on li "ENGLISH ROSE HEART FOIL" at bounding box center [1334, 252] width 199 height 43
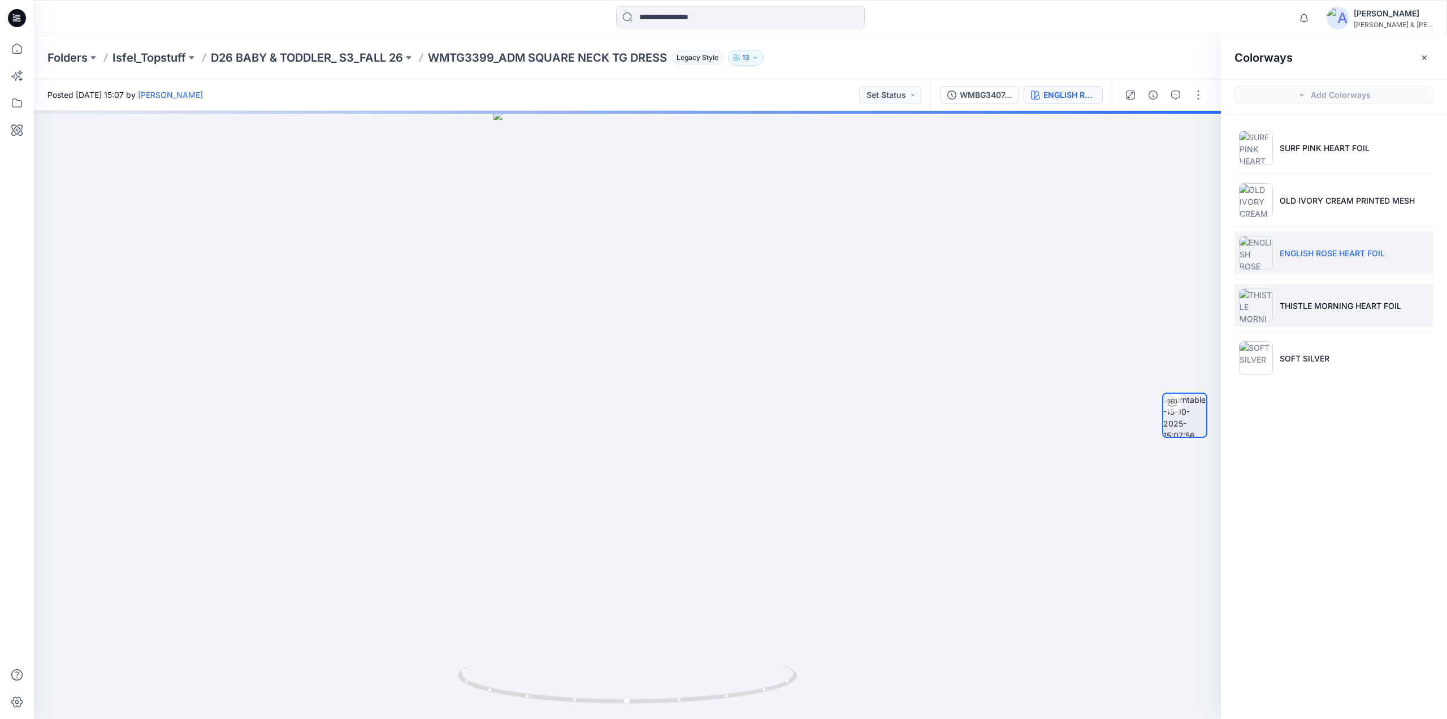
click at [1295, 298] on li "THISTLE MORNING HEART FOIL" at bounding box center [1334, 305] width 199 height 43
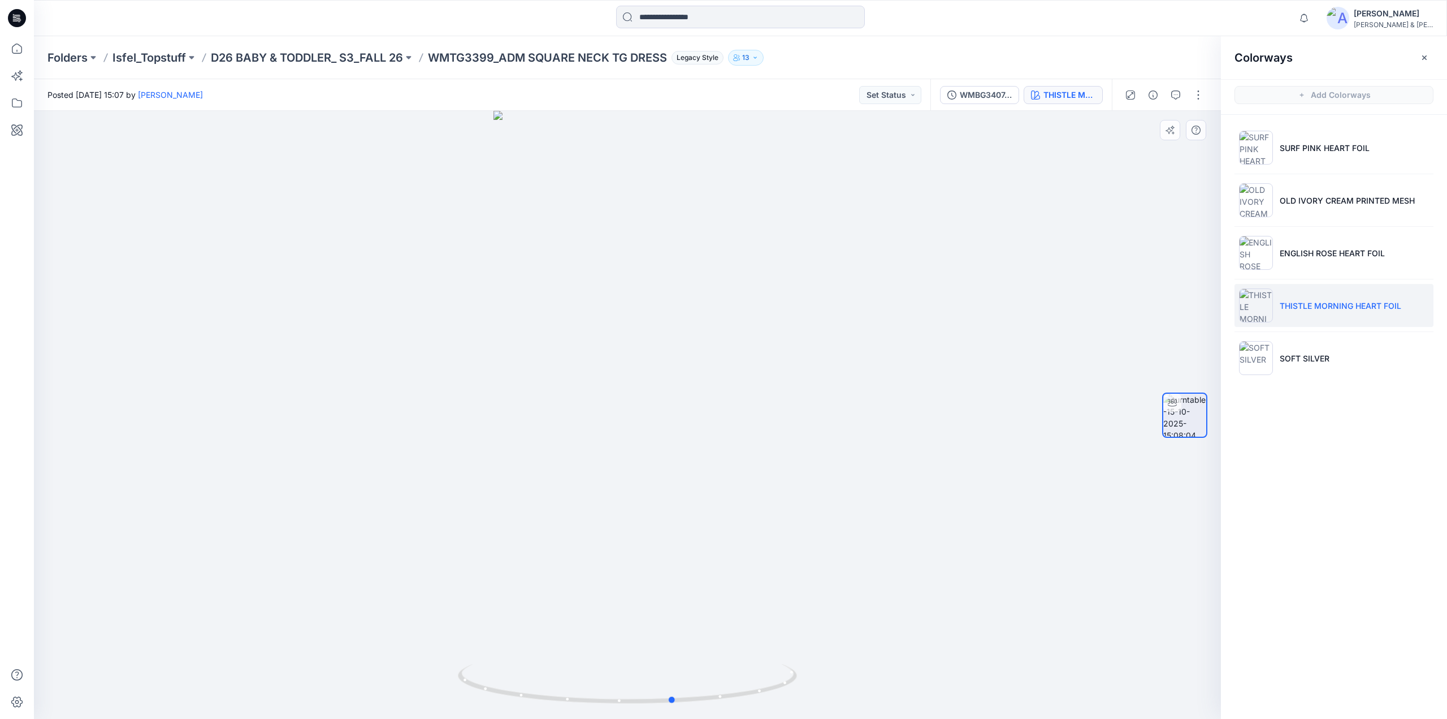
drag, startPoint x: 684, startPoint y: 447, endPoint x: 730, endPoint y: 459, distance: 47.7
click at [730, 459] on div at bounding box center [627, 415] width 1187 height 608
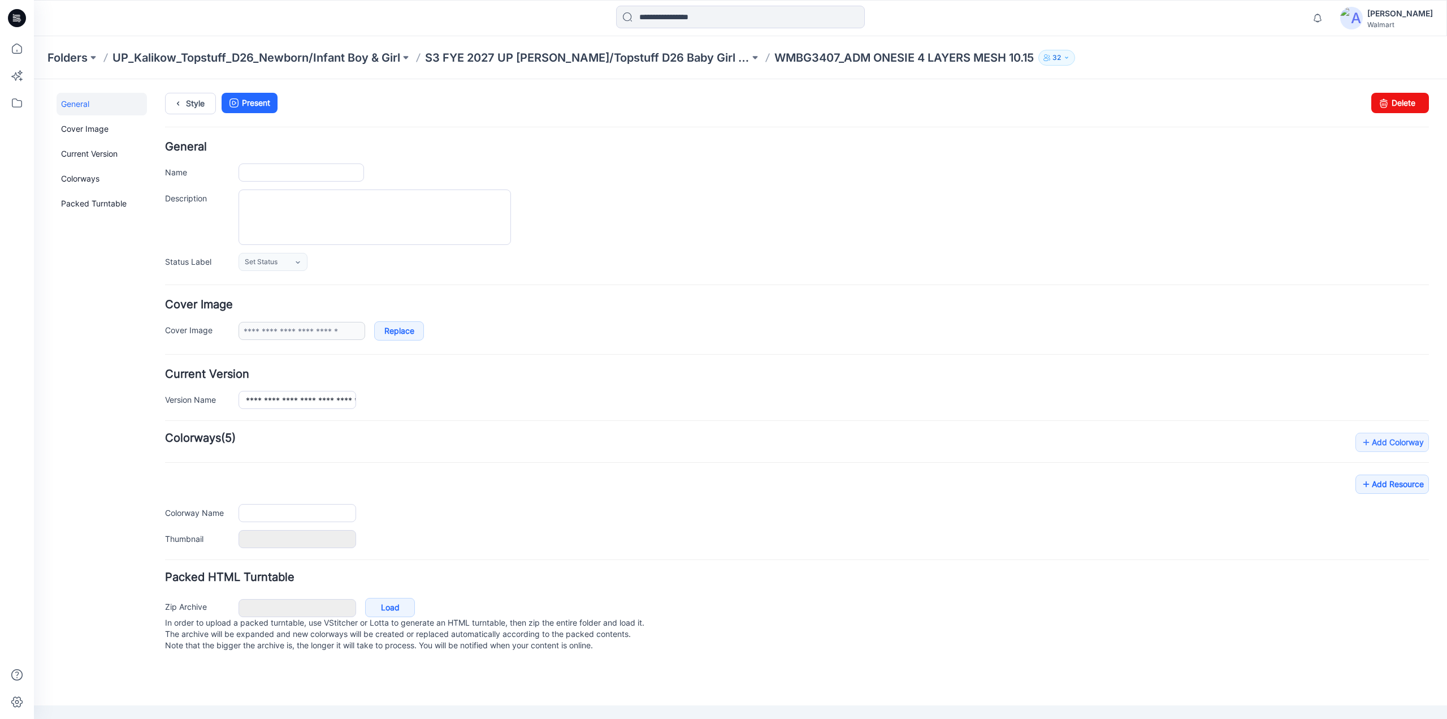
type input "**********"
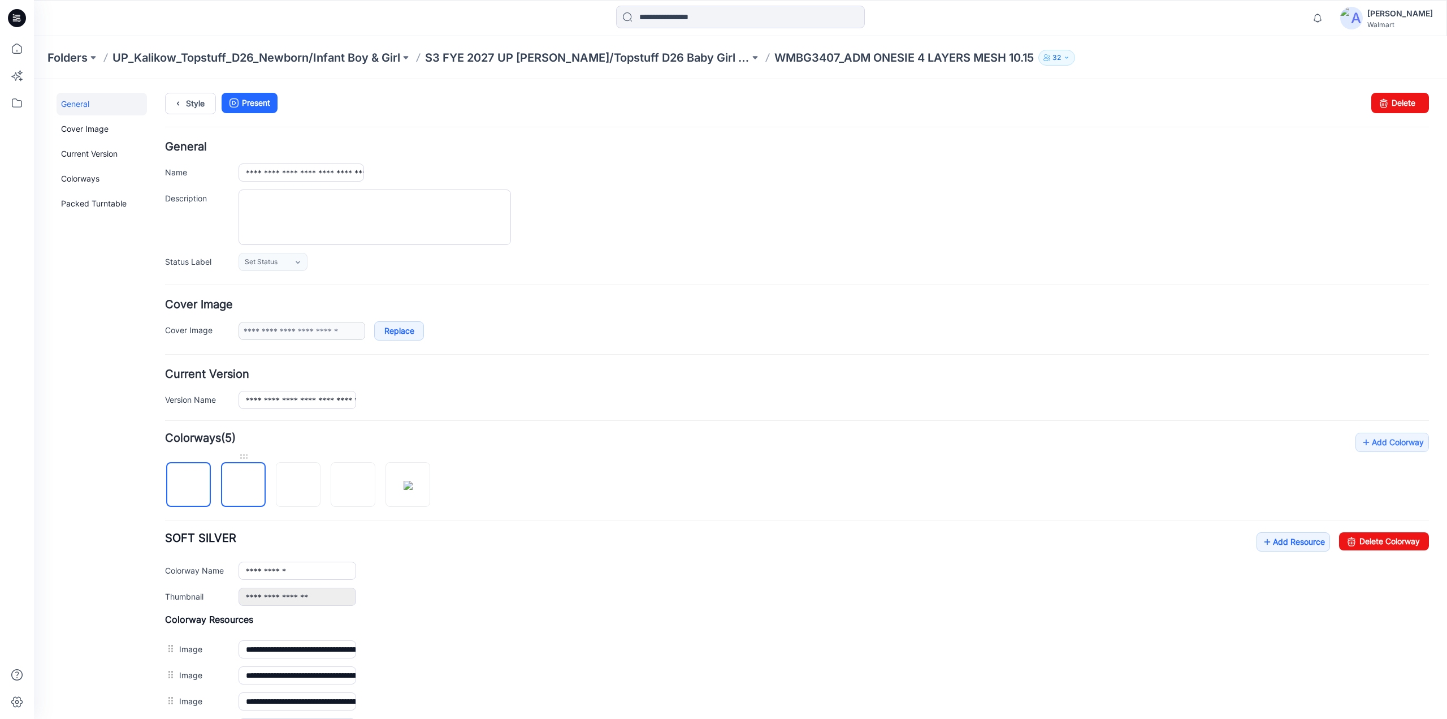
click at [244, 485] on img at bounding box center [244, 485] width 0 height 0
click at [413, 490] on img at bounding box center [408, 485] width 9 height 9
click at [1366, 537] on link "Delete Colorway" at bounding box center [1384, 541] width 90 height 18
click at [355, 481] on img at bounding box center [353, 485] width 9 height 9
drag, startPoint x: 1352, startPoint y: 534, endPoint x: 812, endPoint y: 132, distance: 674.0
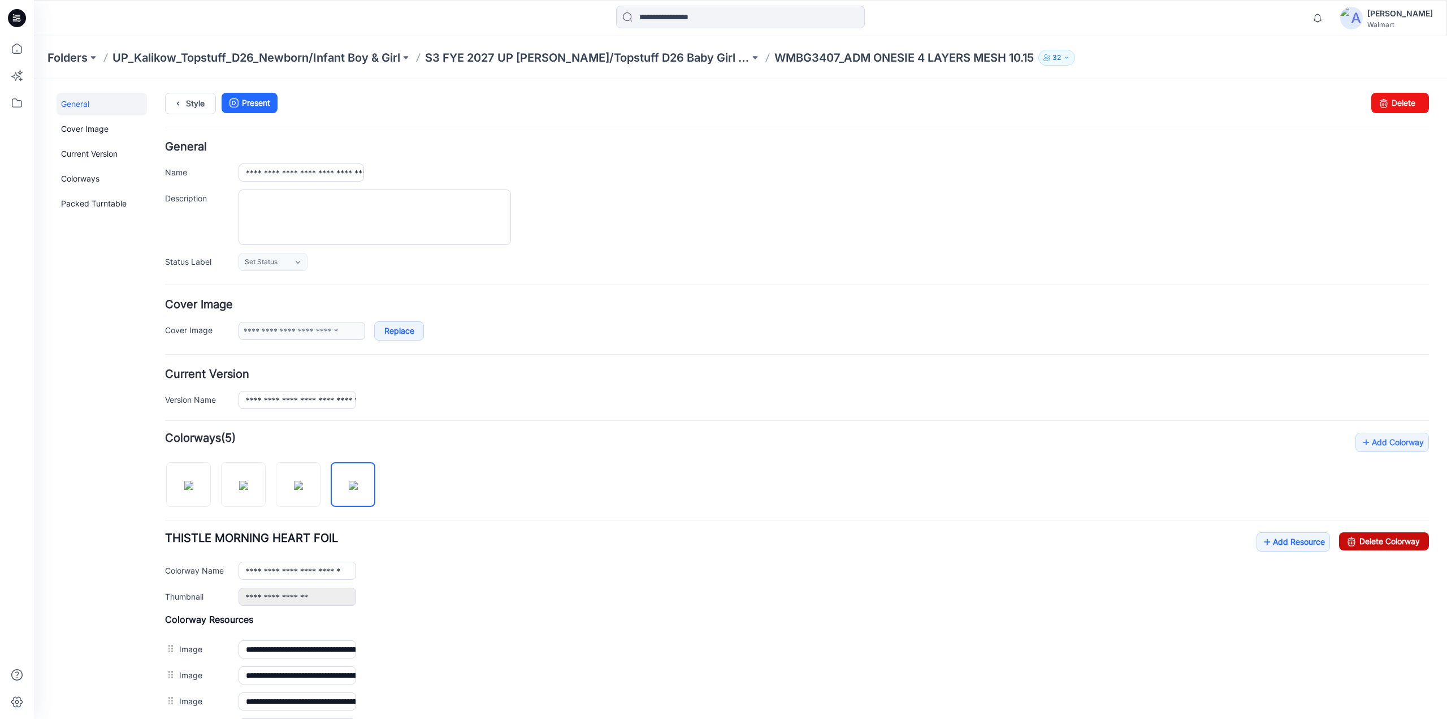
click at [1352, 534] on link "Delete Colorway" at bounding box center [1384, 541] width 90 height 18
click at [303, 482] on img at bounding box center [298, 485] width 9 height 9
click at [1362, 540] on link "Delete Colorway" at bounding box center [1384, 541] width 90 height 18
click at [248, 489] on img at bounding box center [243, 485] width 9 height 9
click at [1364, 543] on link "Delete Colorway" at bounding box center [1384, 541] width 90 height 18
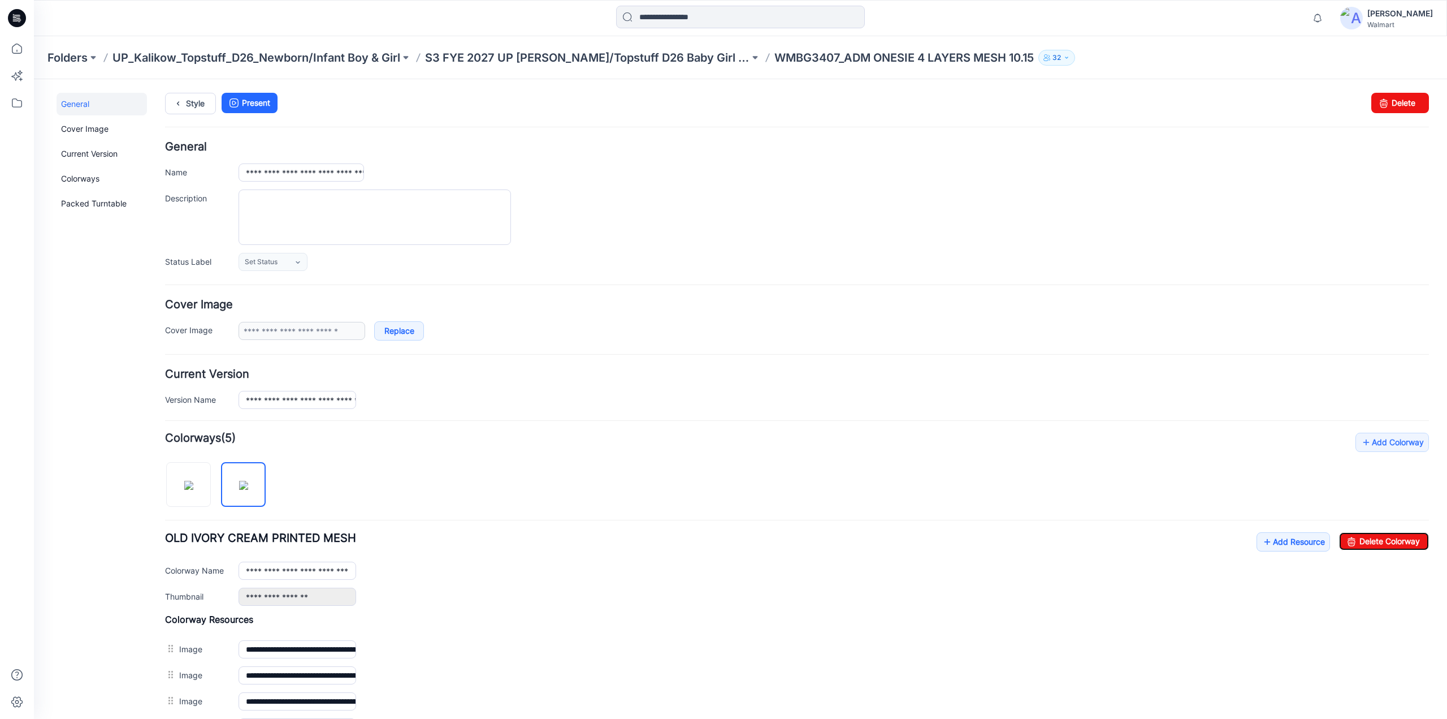
type input "**********"
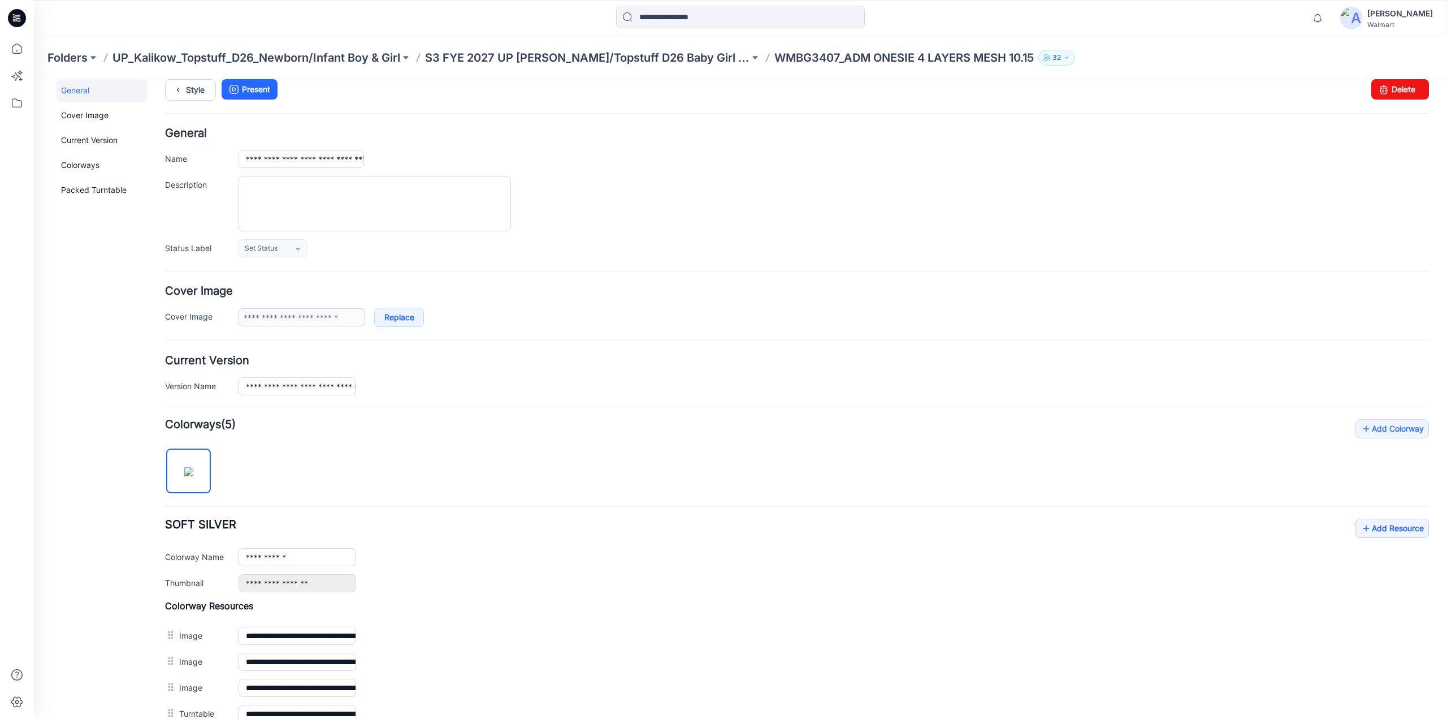
scroll to position [223, 0]
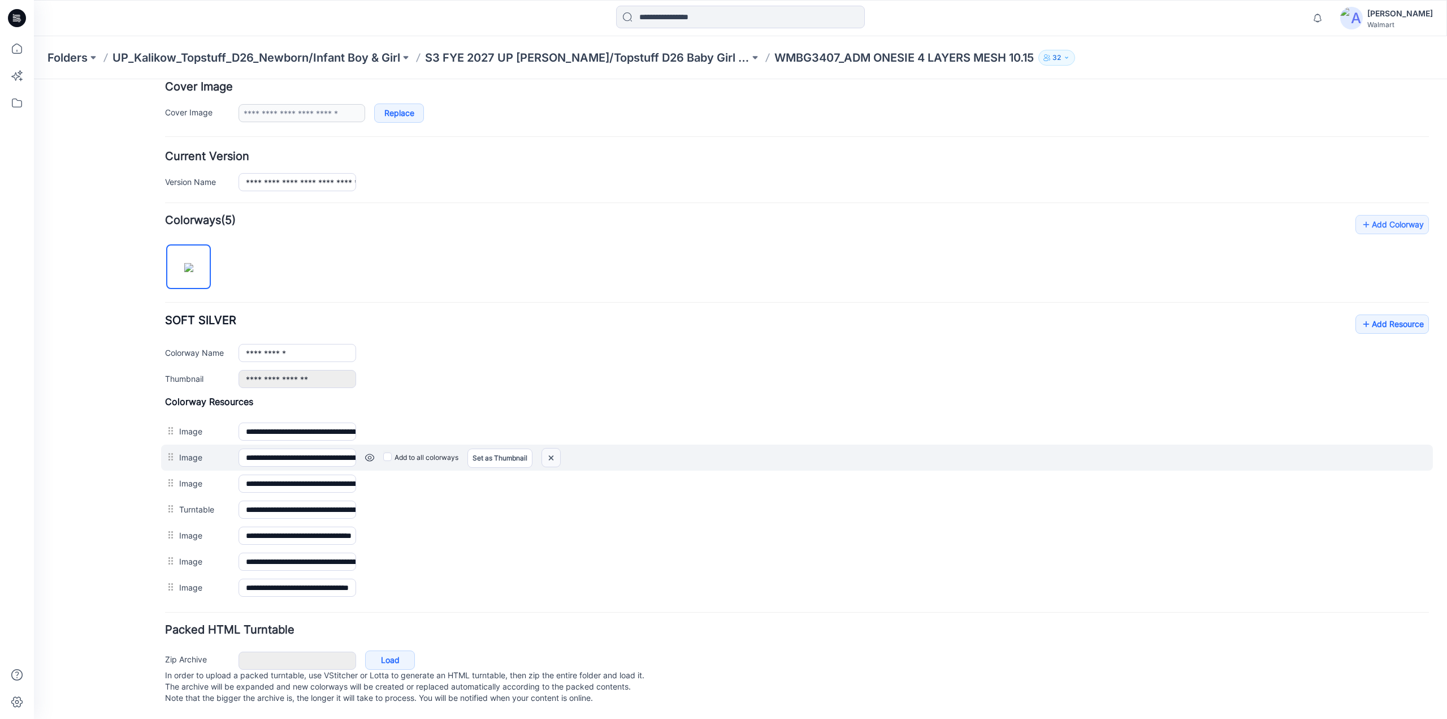
drag, startPoint x: 801, startPoint y: 132, endPoint x: 547, endPoint y: 448, distance: 405.5
click at [547, 448] on img at bounding box center [551, 457] width 18 height 19
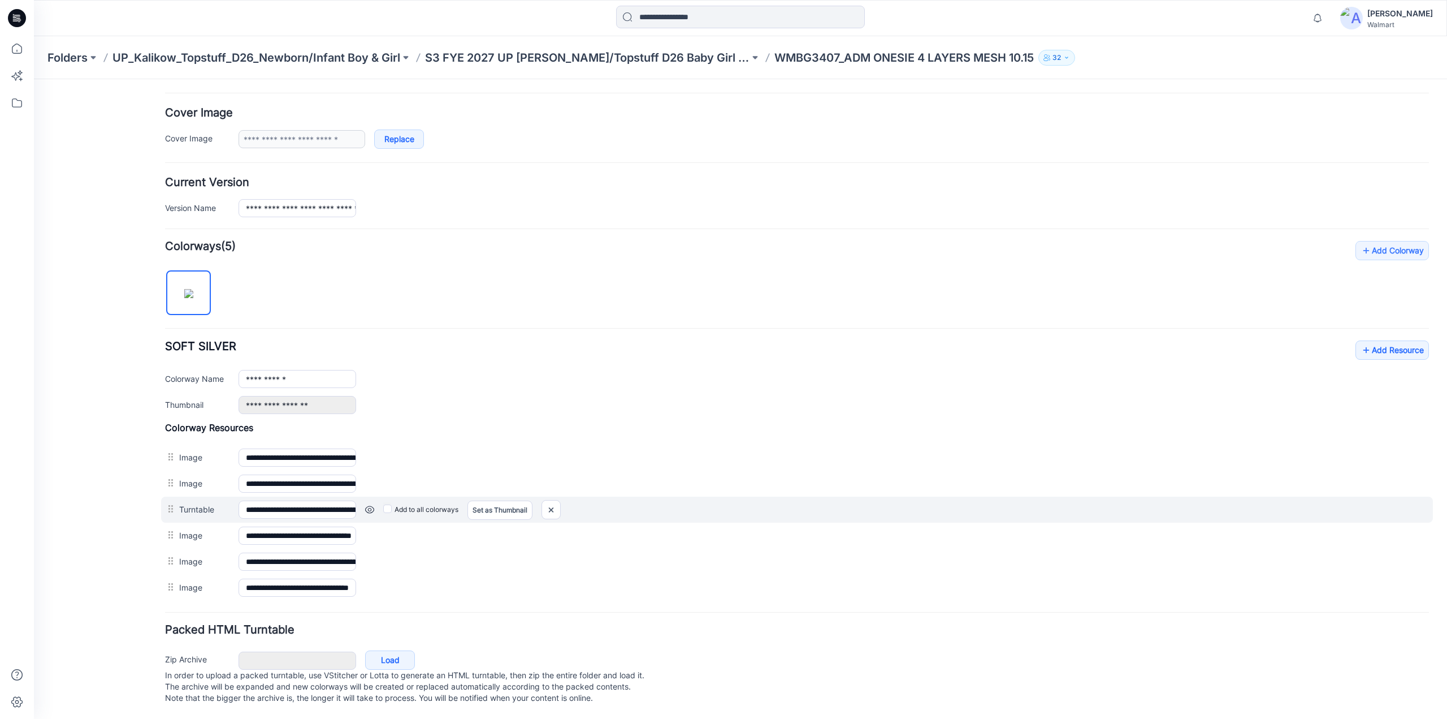
scroll to position [198, 0]
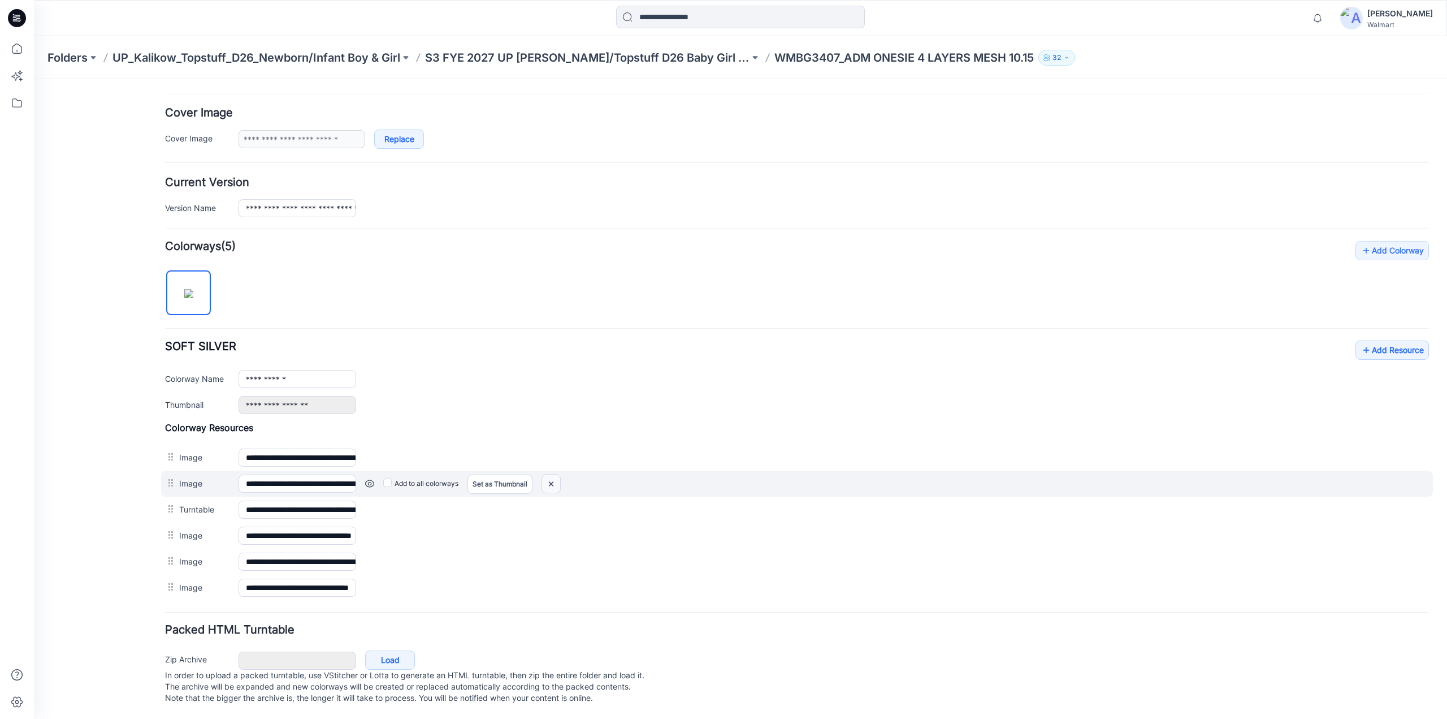
click at [555, 476] on img at bounding box center [551, 483] width 18 height 19
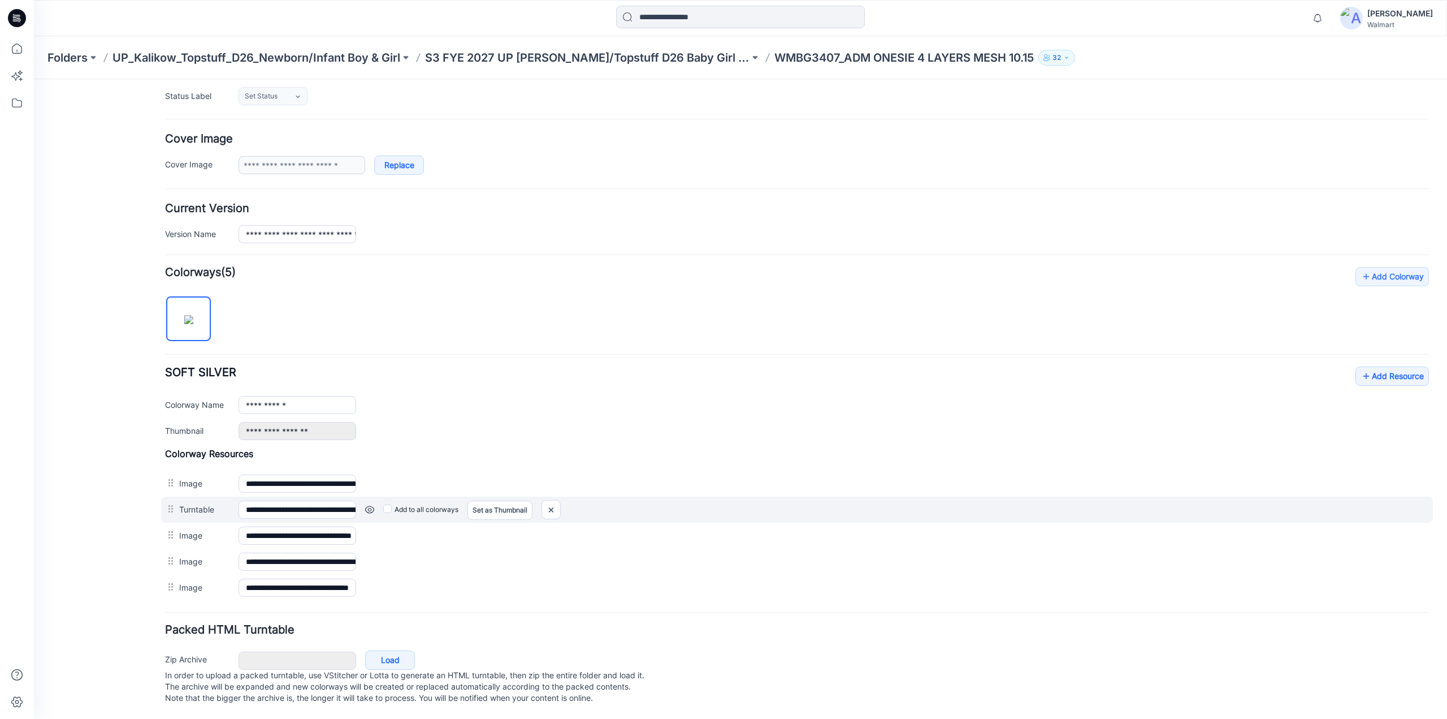
scroll to position [172, 0]
click at [553, 500] on img at bounding box center [551, 509] width 18 height 19
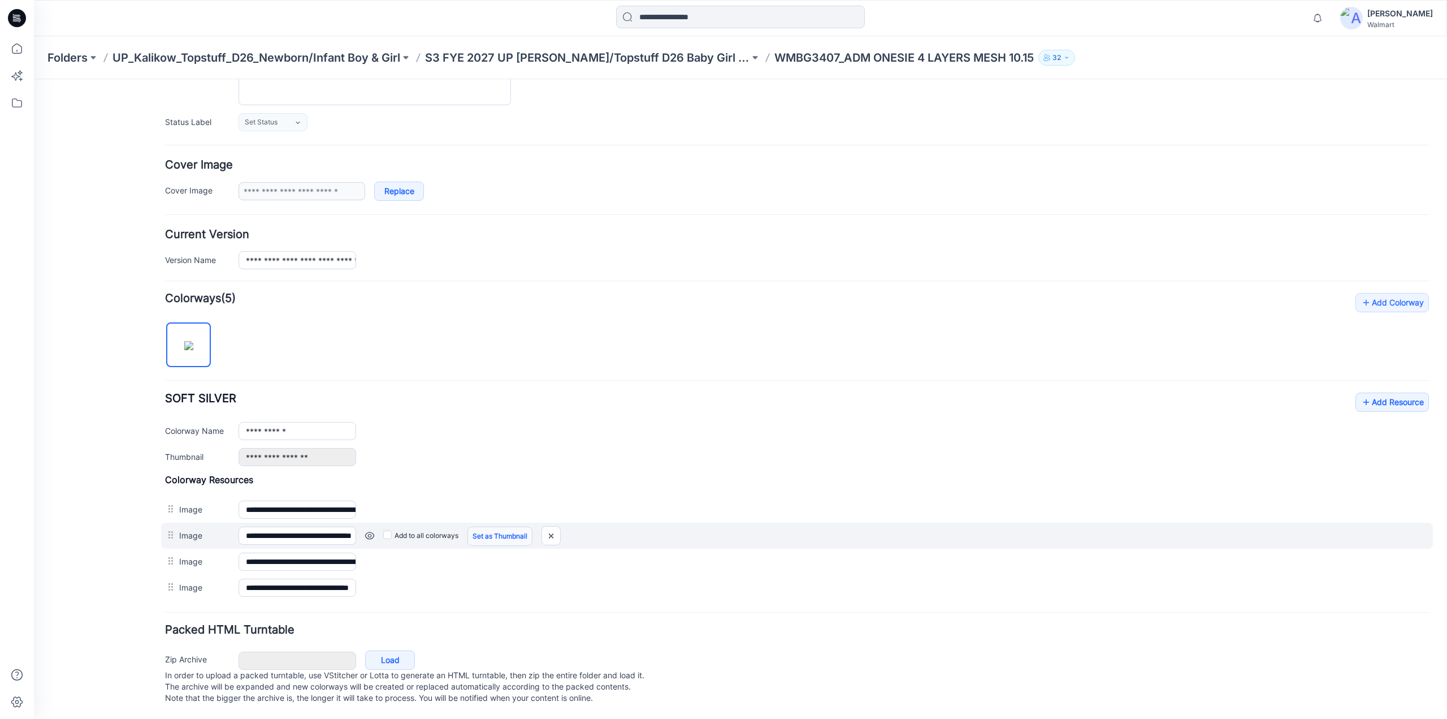
scroll to position [146, 0]
drag, startPoint x: 548, startPoint y: 526, endPoint x: 797, endPoint y: 134, distance: 464.1
click at [548, 526] on img at bounding box center [551, 535] width 18 height 19
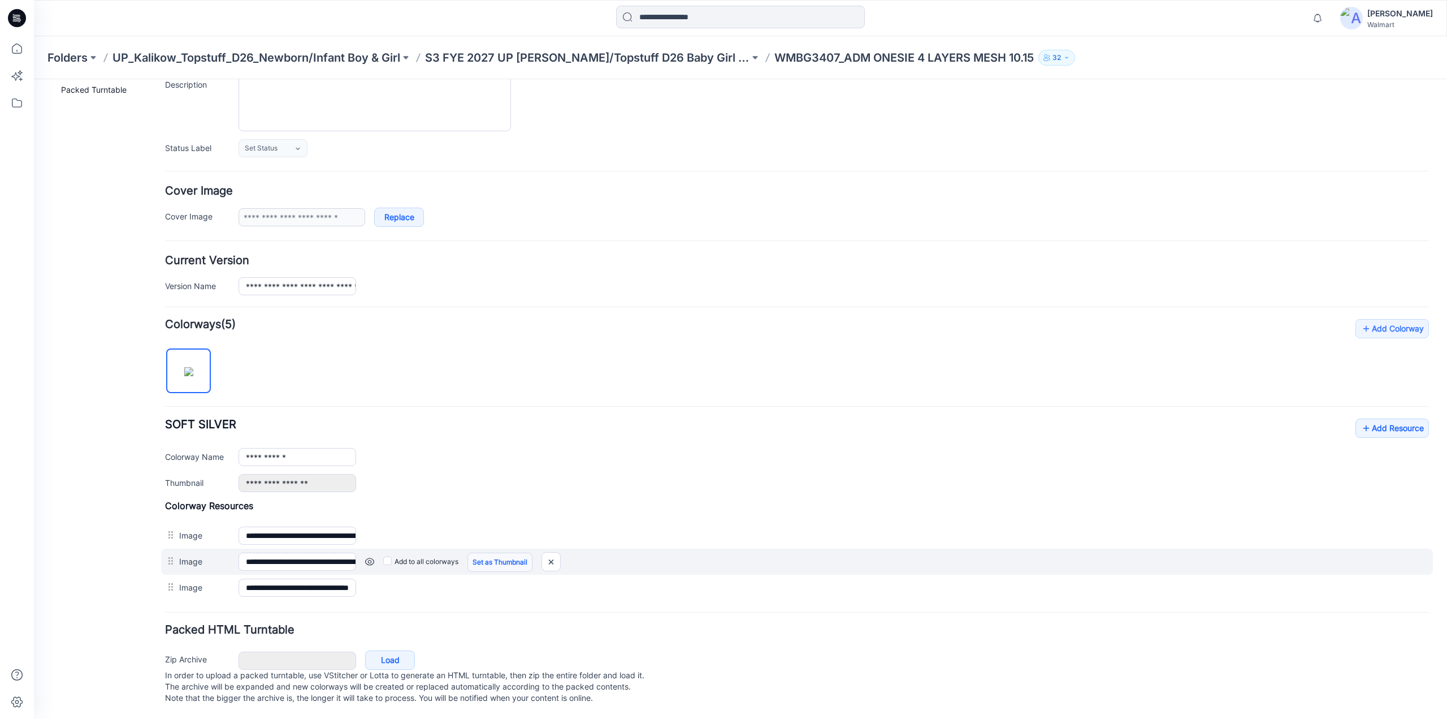
scroll to position [121, 0]
click at [548, 552] on img at bounding box center [551, 561] width 18 height 19
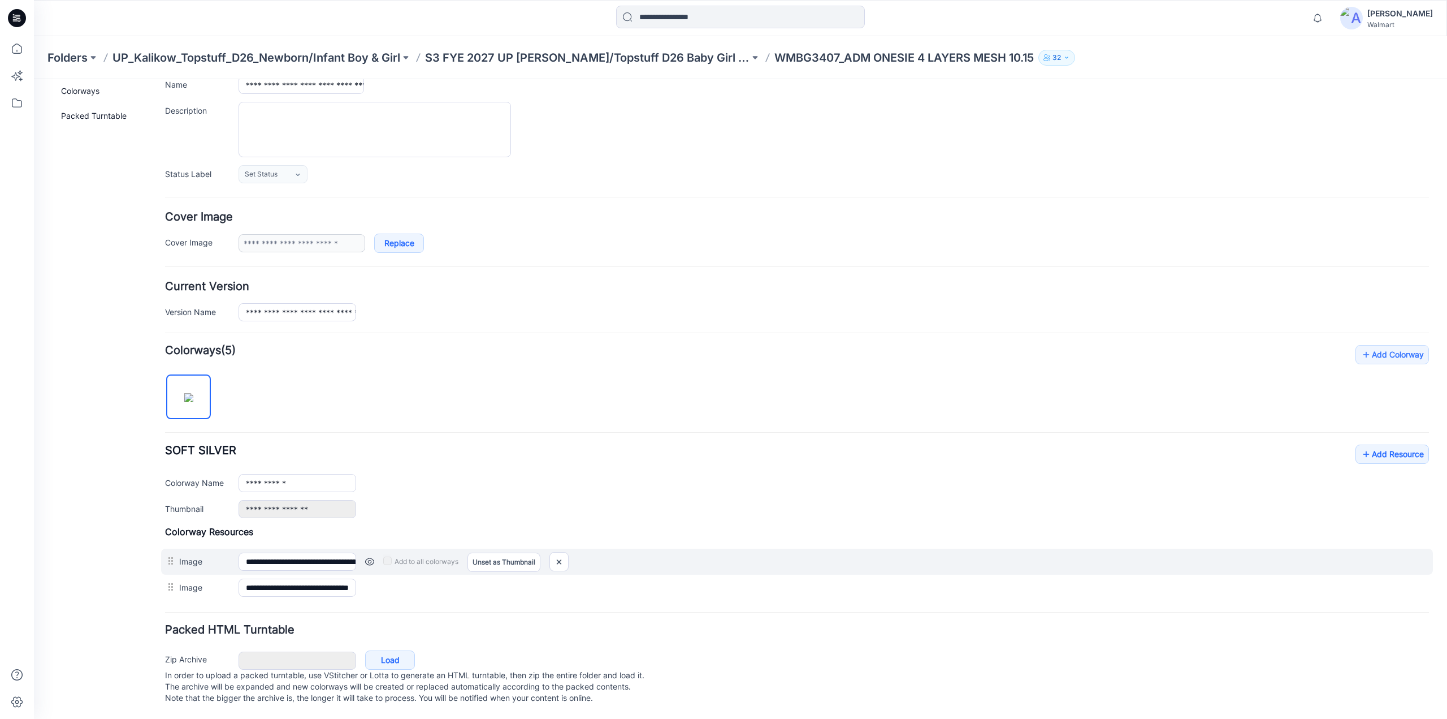
scroll to position [95, 0]
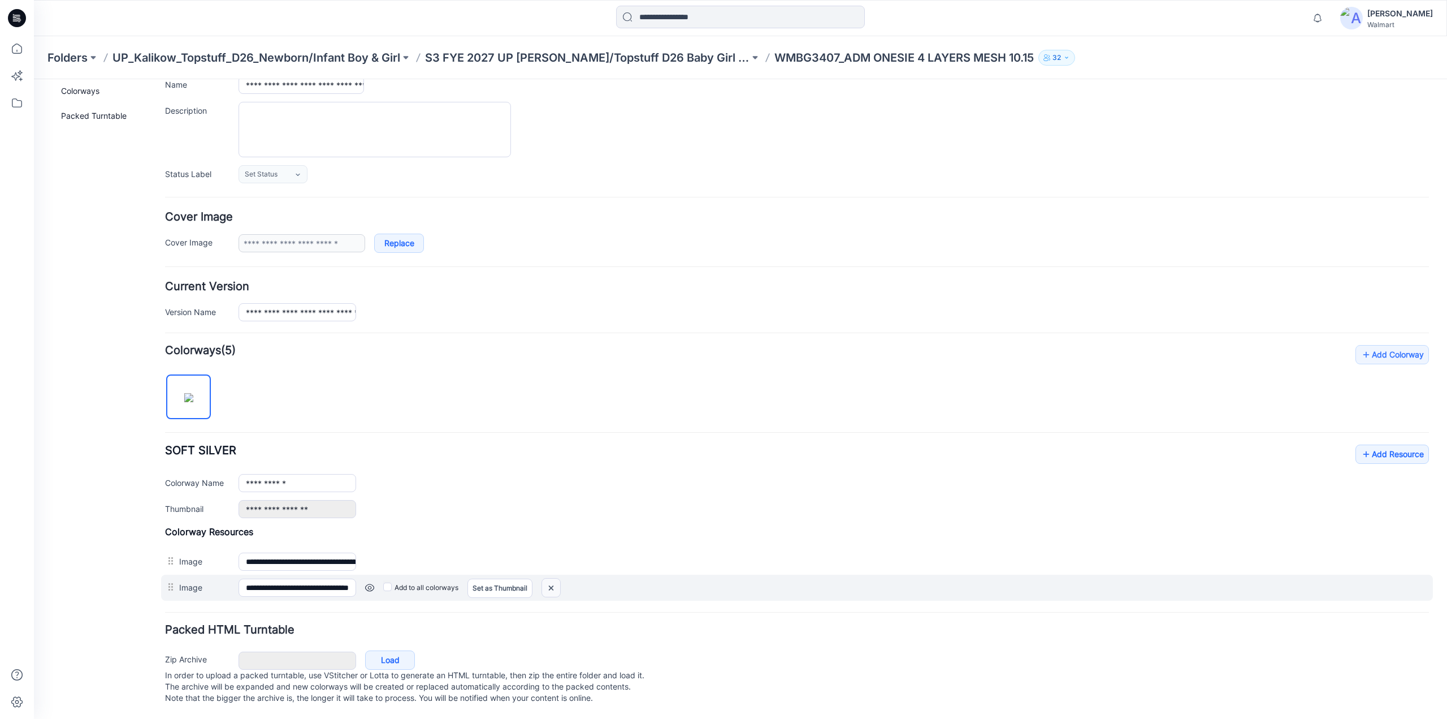
drag, startPoint x: 548, startPoint y: 580, endPoint x: 804, endPoint y: 133, distance: 514.6
click at [548, 579] on img at bounding box center [551, 587] width 18 height 19
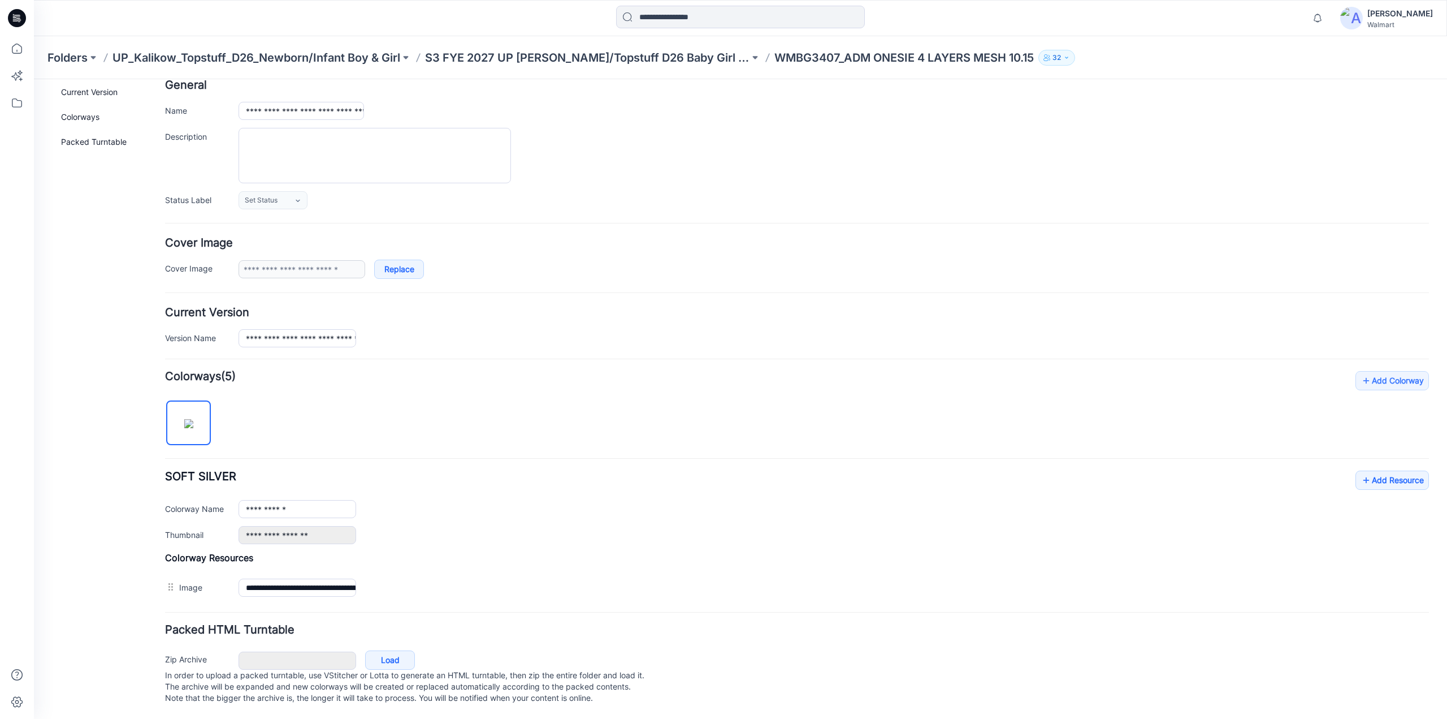
scroll to position [69, 0]
